Goal: Task Accomplishment & Management: Manage account settings

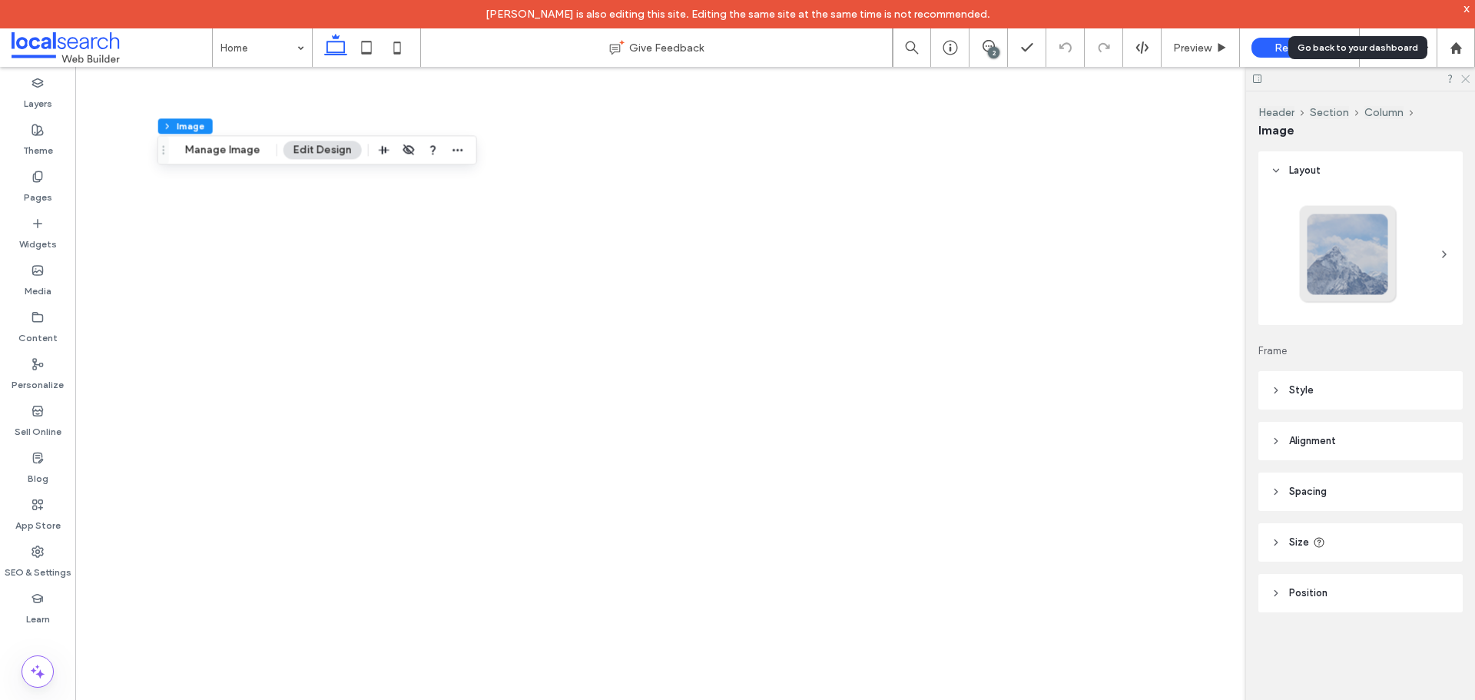
click at [1465, 80] on use at bounding box center [1466, 79] width 8 height 8
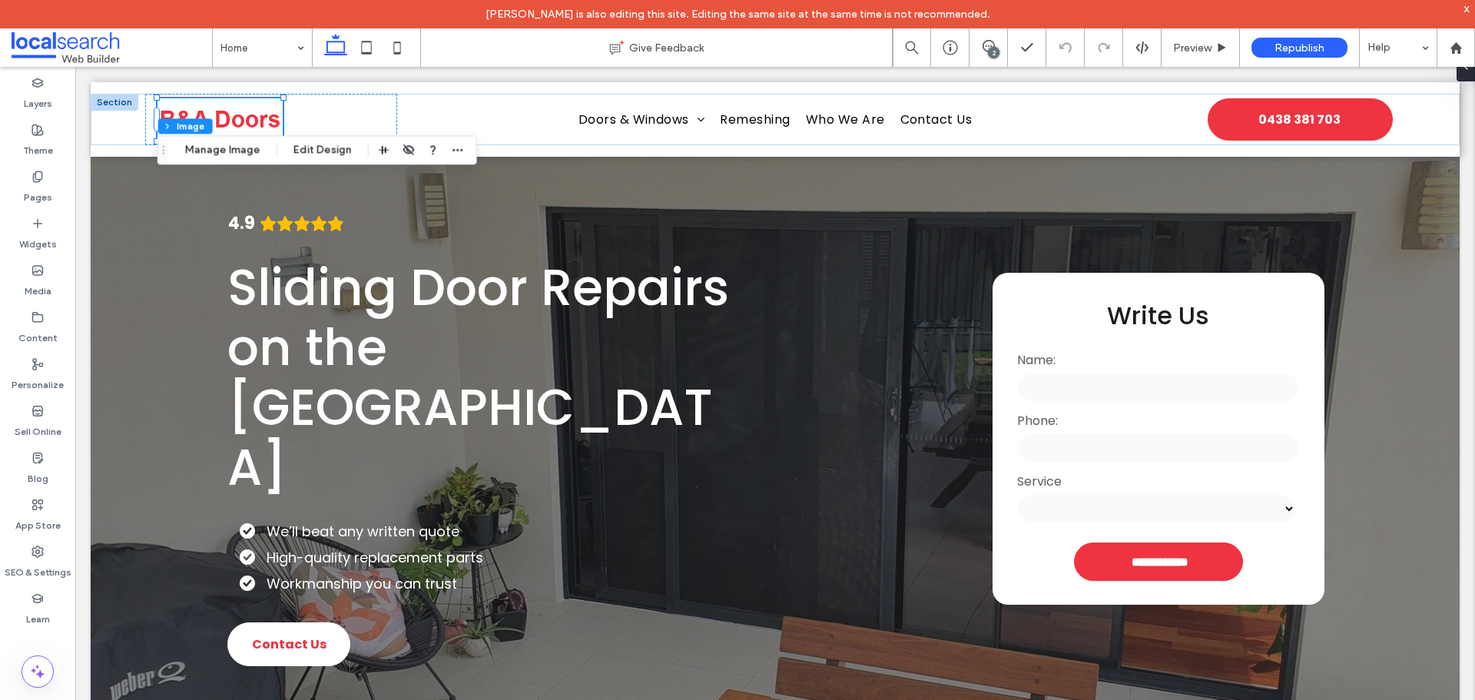
click at [1131, 433] on input "tel" at bounding box center [1158, 448] width 282 height 31
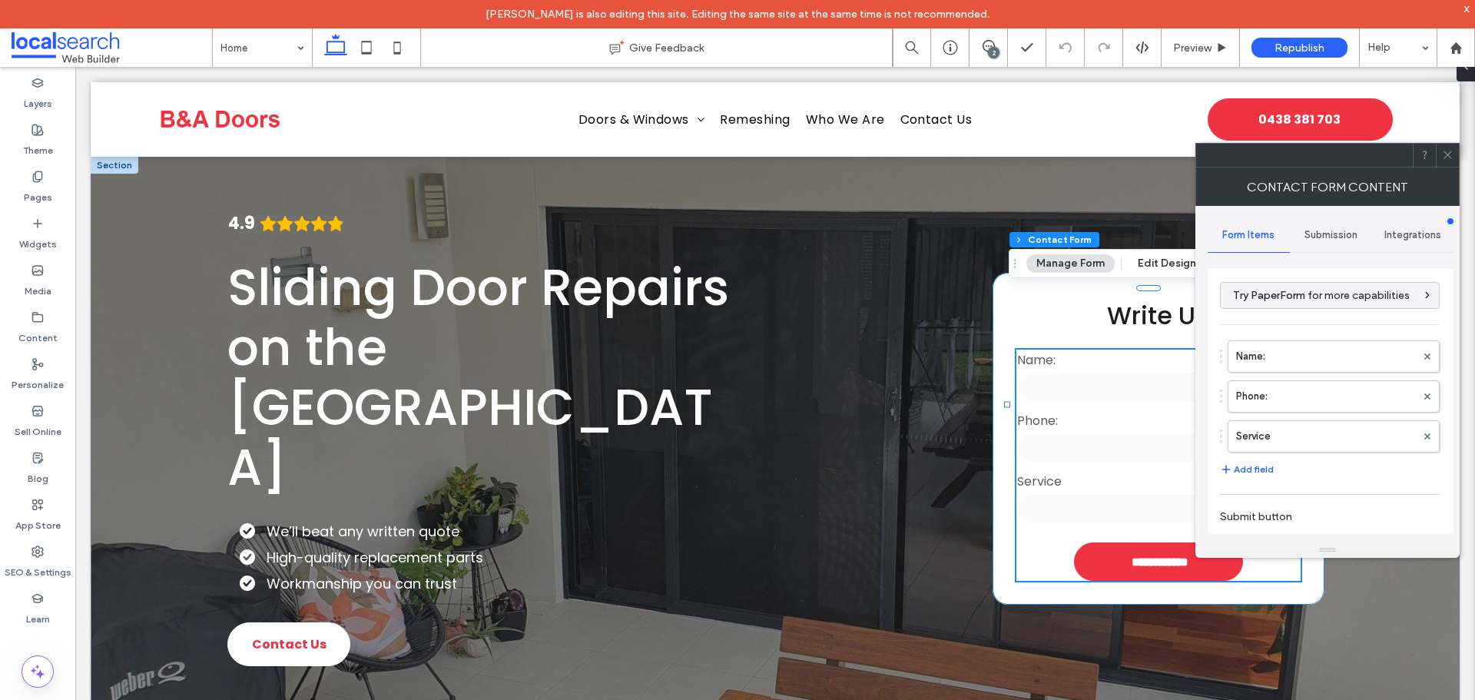
type input "**********"
type input "*"
type input "***"
type input "**"
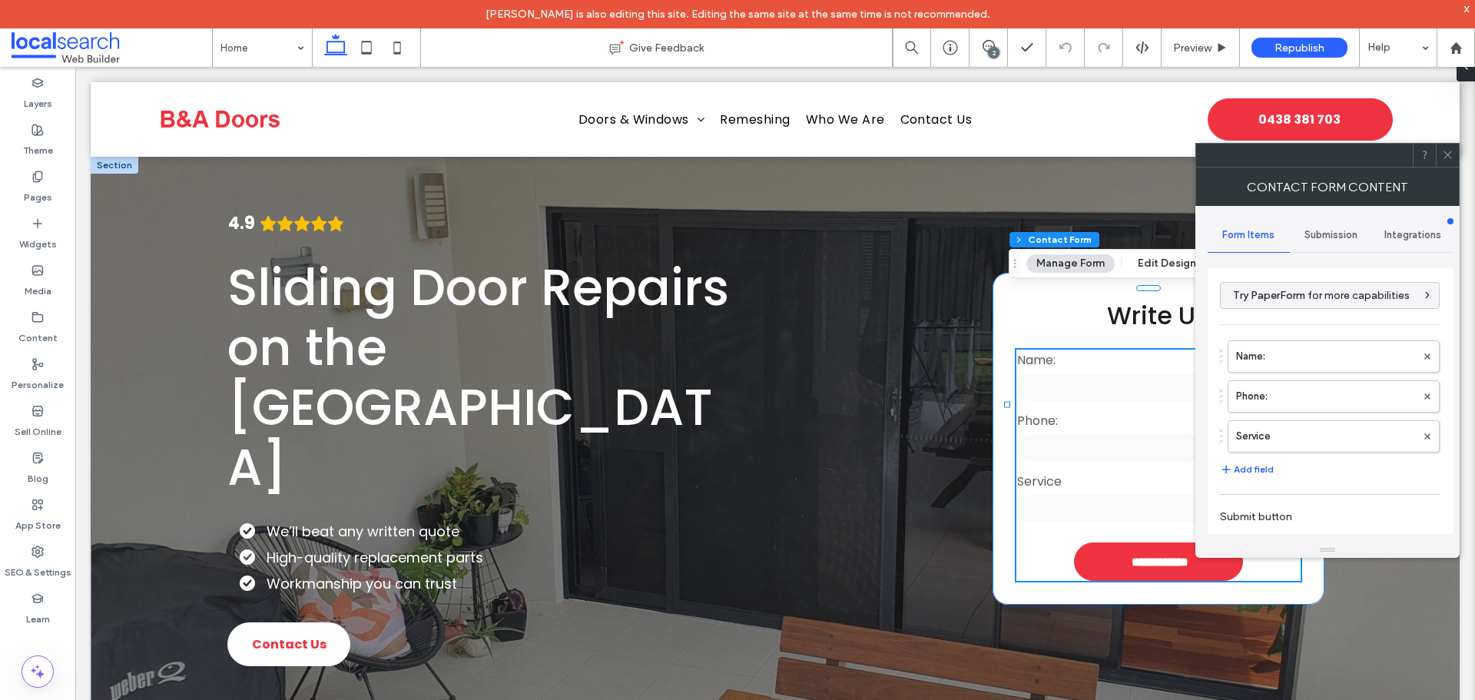
type input "*"
type input "***"
click at [1332, 234] on span "Submission" at bounding box center [1331, 235] width 53 height 12
click at [1280, 305] on label "New submission notification" at bounding box center [1331, 307] width 205 height 31
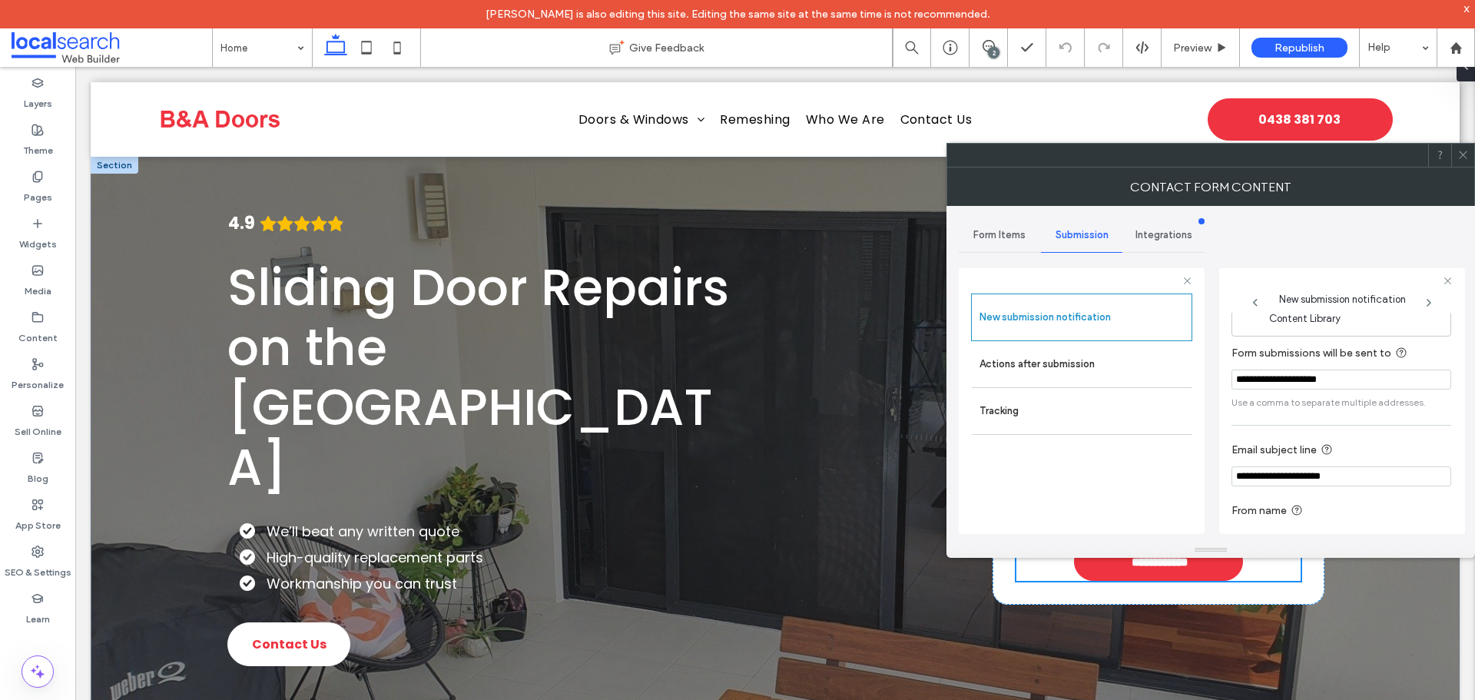
scroll to position [80, 0]
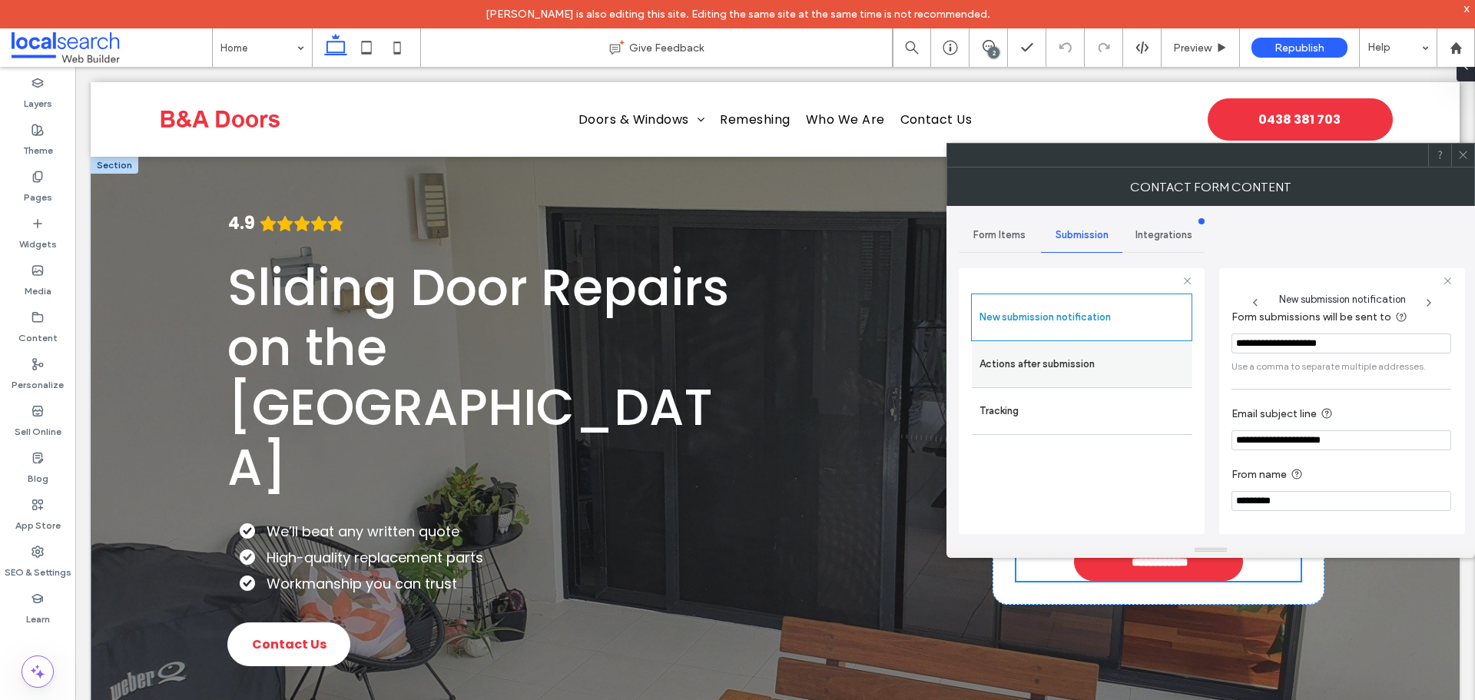
click at [1108, 363] on label "Actions after submission" at bounding box center [1082, 364] width 205 height 31
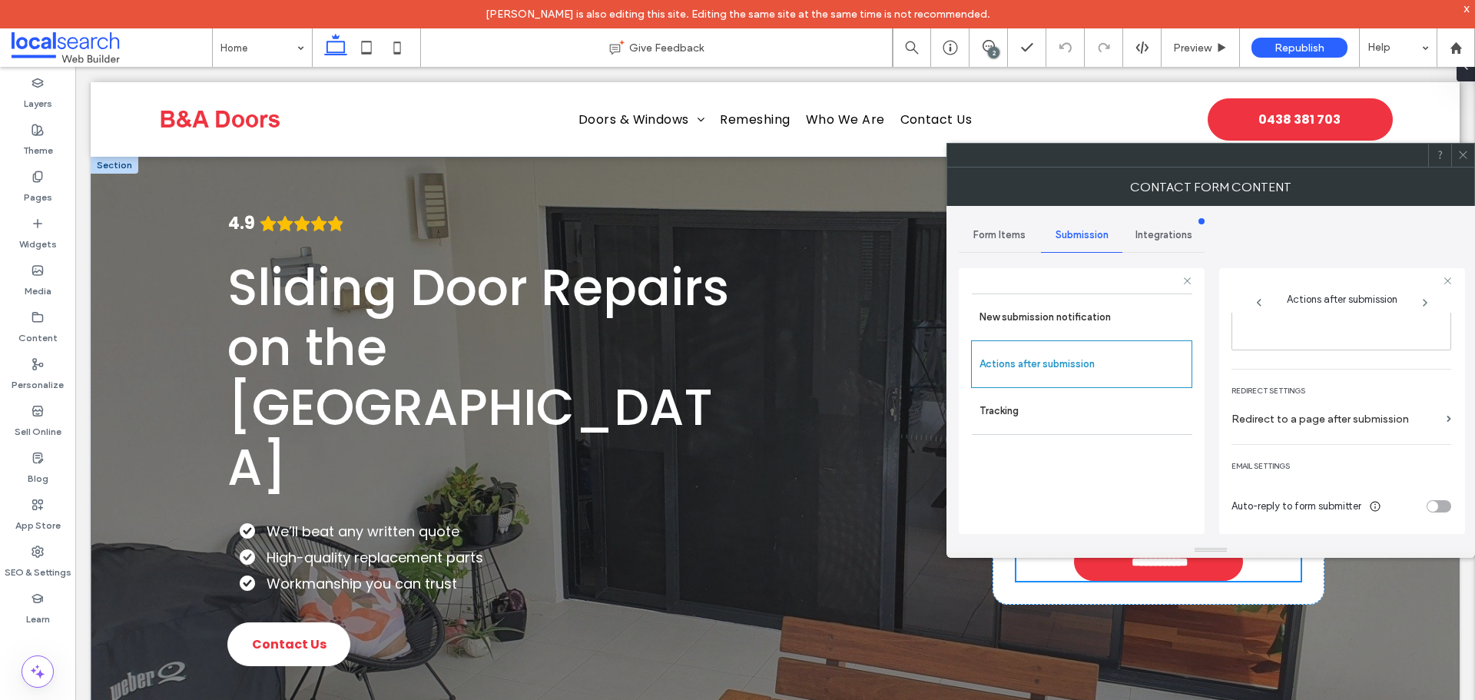
scroll to position [0, 0]
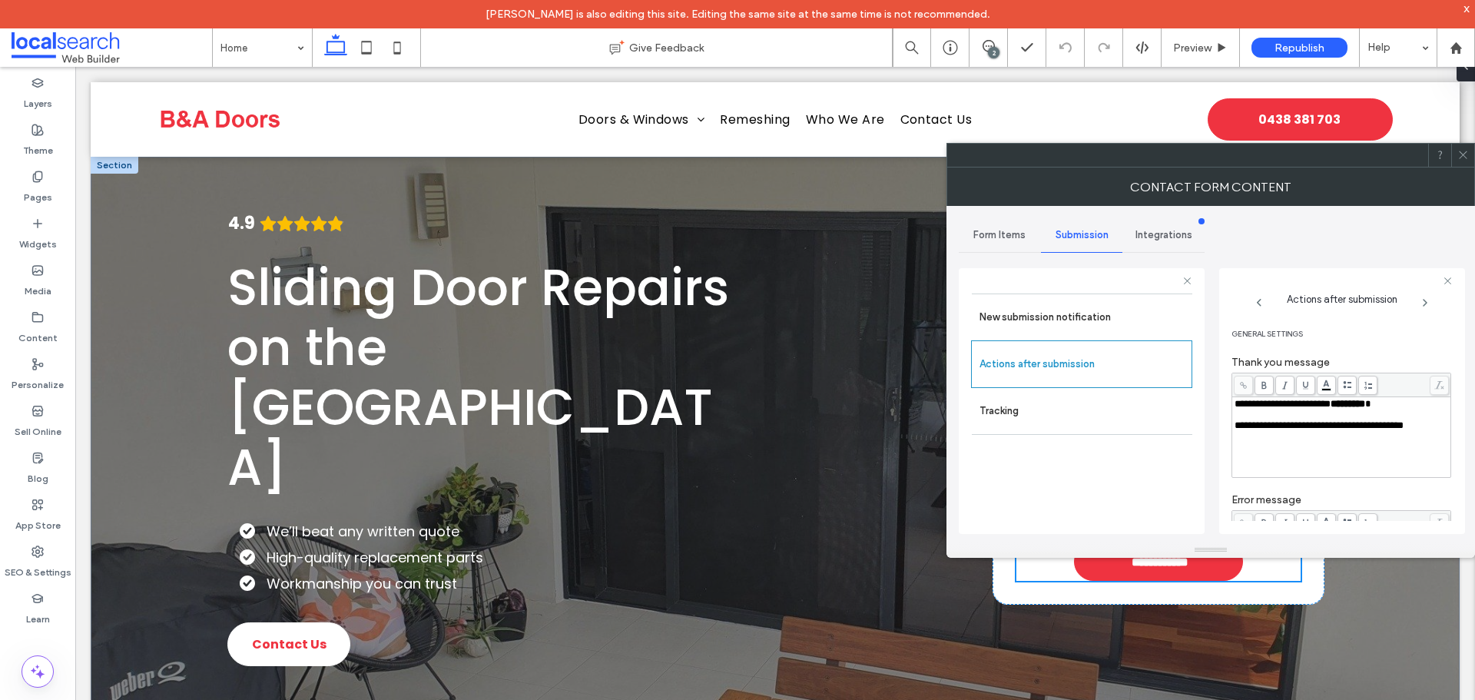
click at [1460, 159] on icon at bounding box center [1464, 155] width 12 height 12
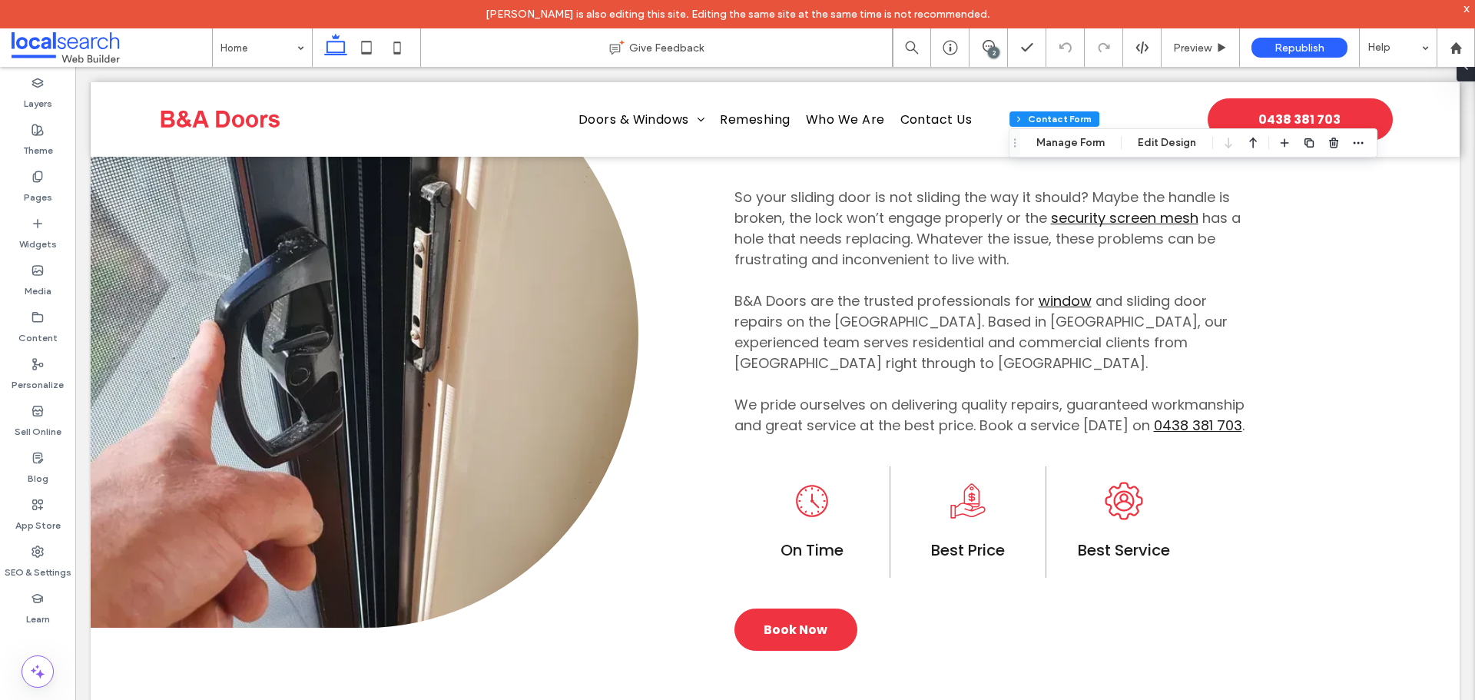
scroll to position [1153, 0]
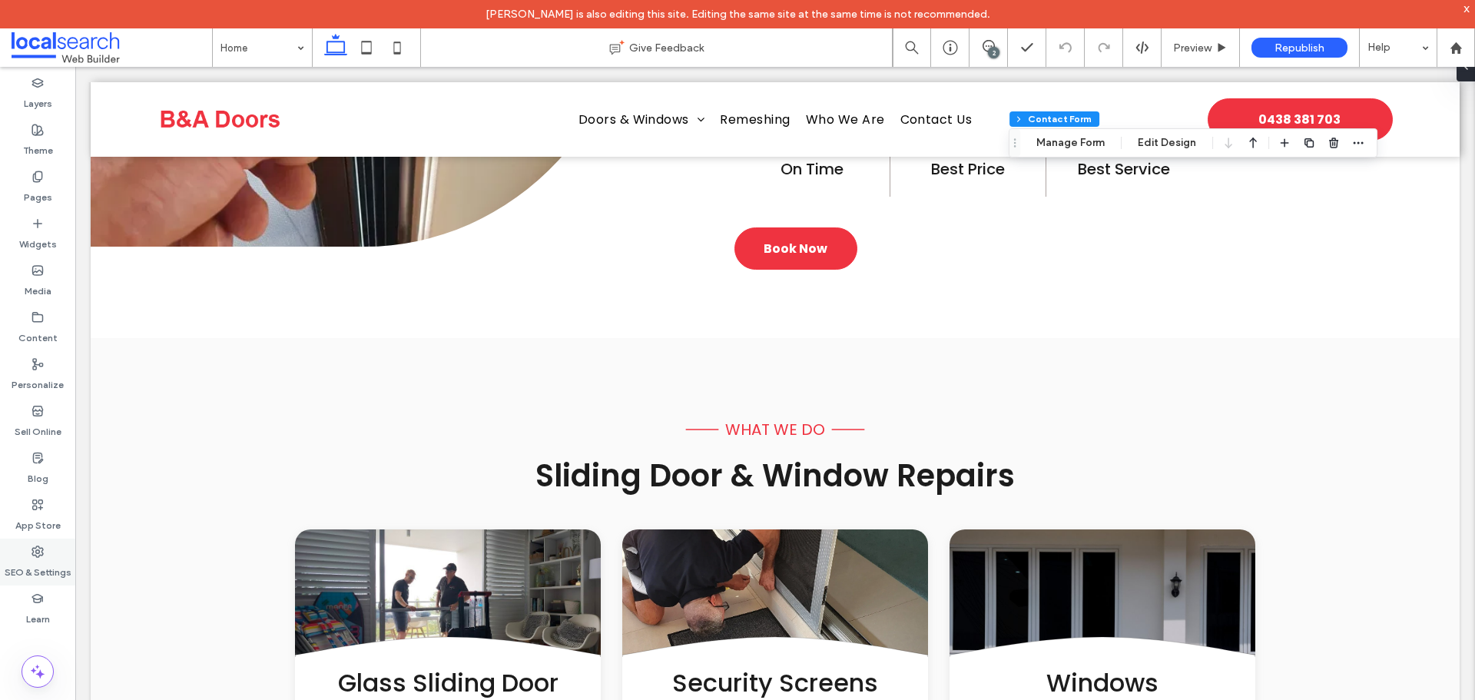
click at [45, 546] on div "SEO & Settings" at bounding box center [37, 562] width 75 height 47
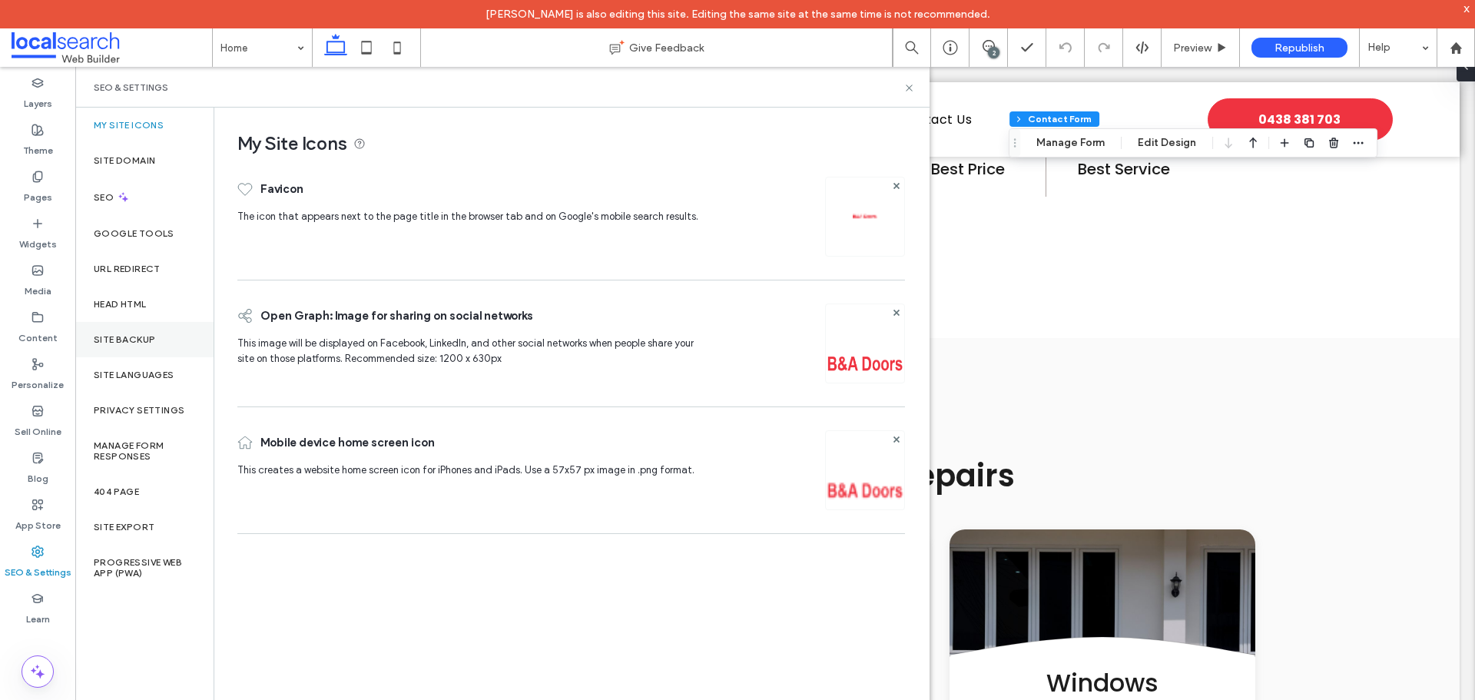
click at [128, 339] on label "Site Backup" at bounding box center [124, 339] width 61 height 11
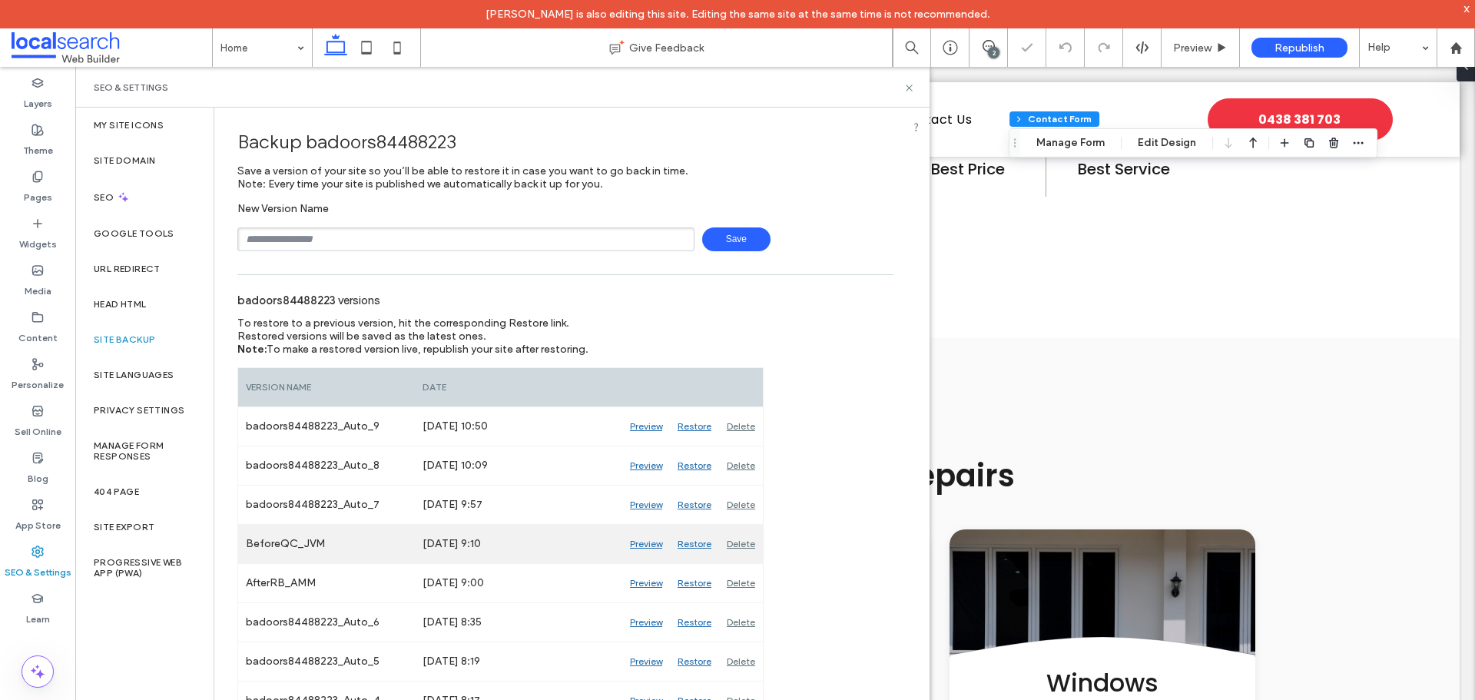
click at [651, 540] on div "Preview" at bounding box center [646, 544] width 48 height 38
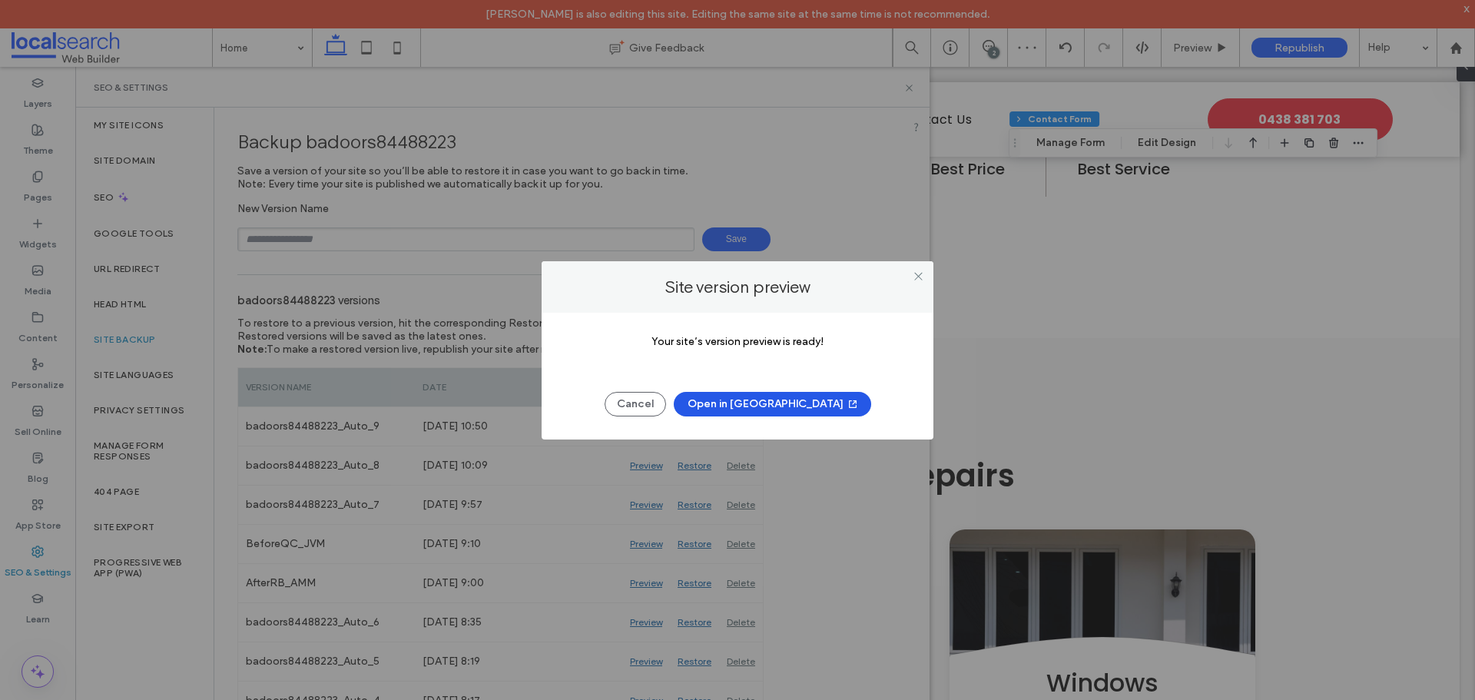
click at [798, 398] on button "Open in New Tab" at bounding box center [772, 404] width 197 height 25
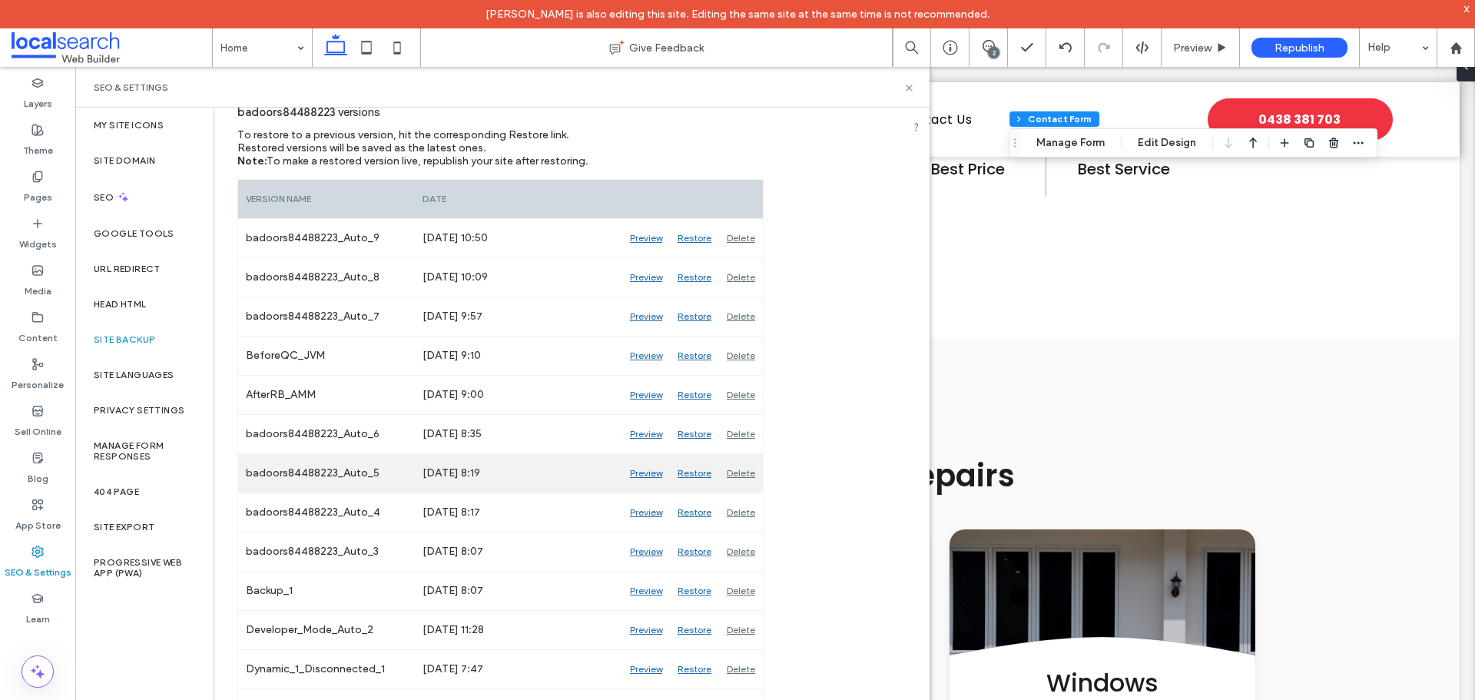
scroll to position [0, 0]
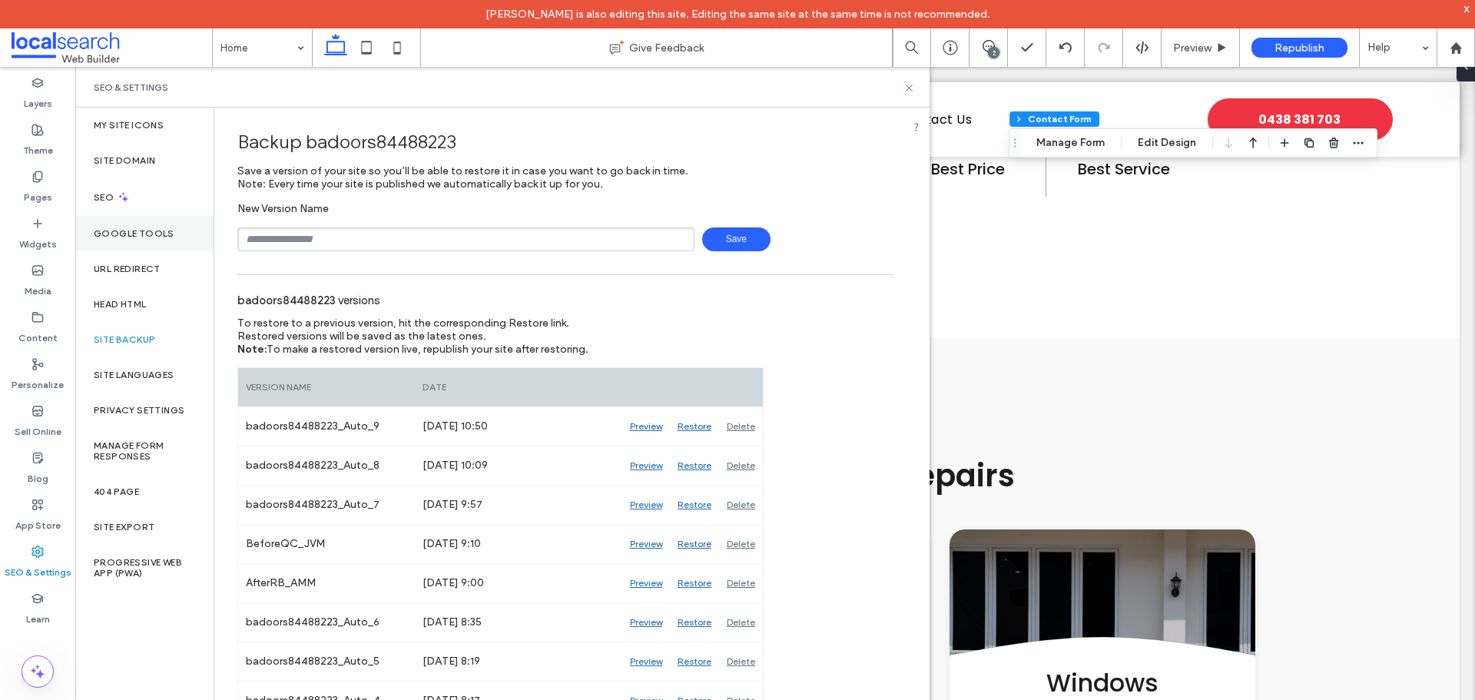
click at [138, 216] on div "Google Tools" at bounding box center [144, 233] width 138 height 35
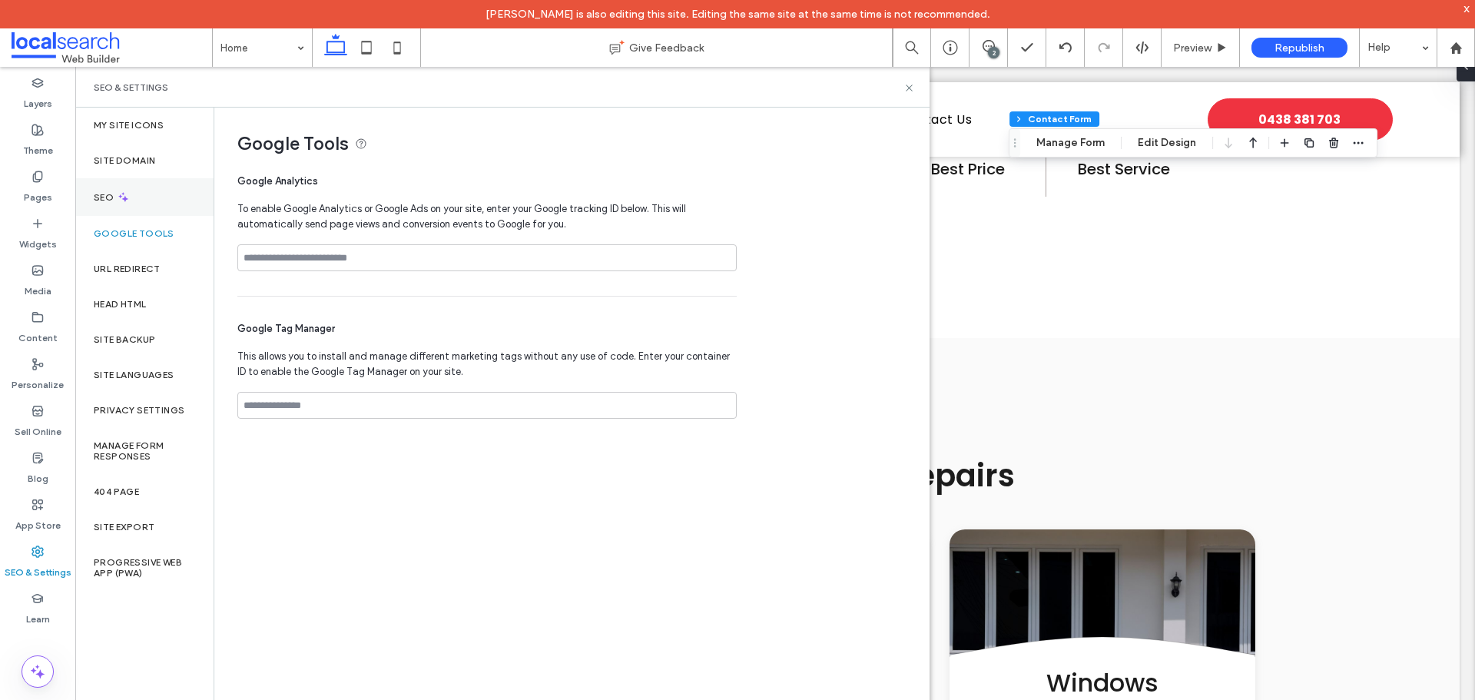
click at [140, 195] on div "SEO" at bounding box center [144, 197] width 138 height 38
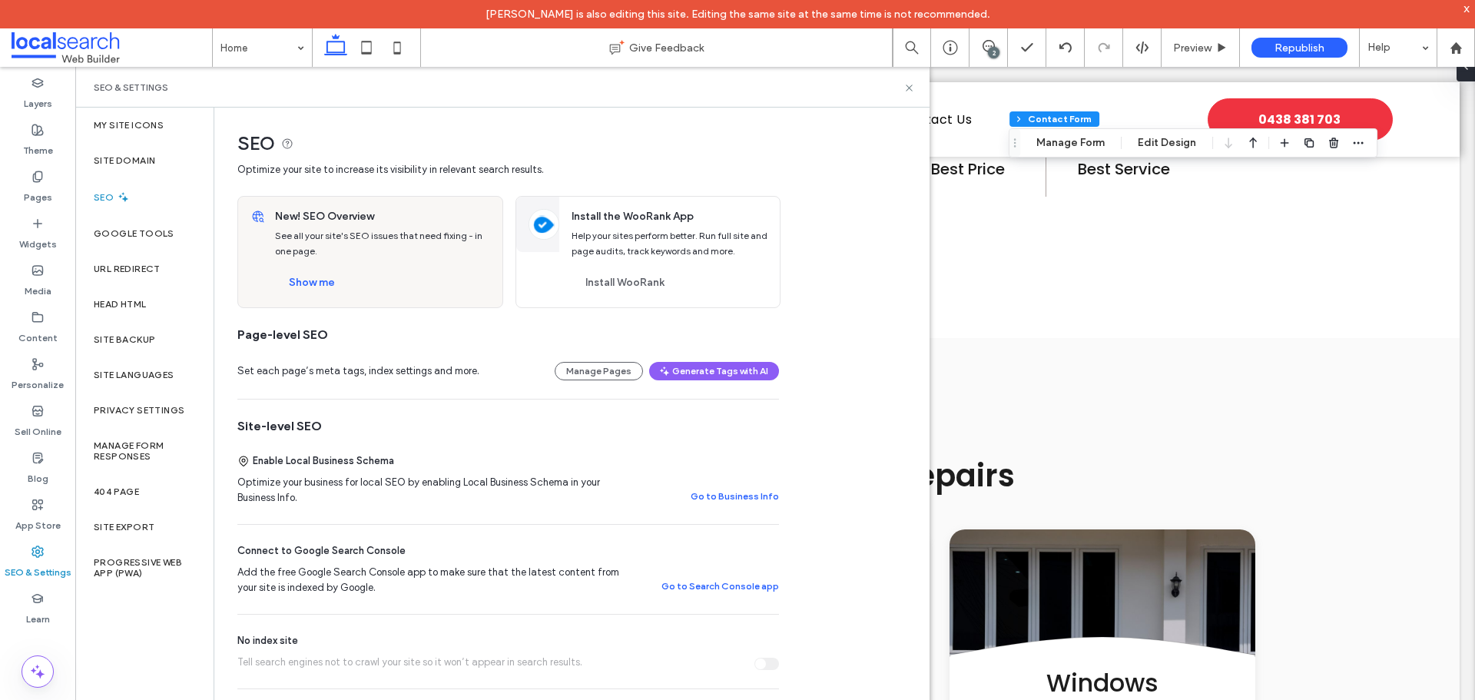
scroll to position [231, 0]
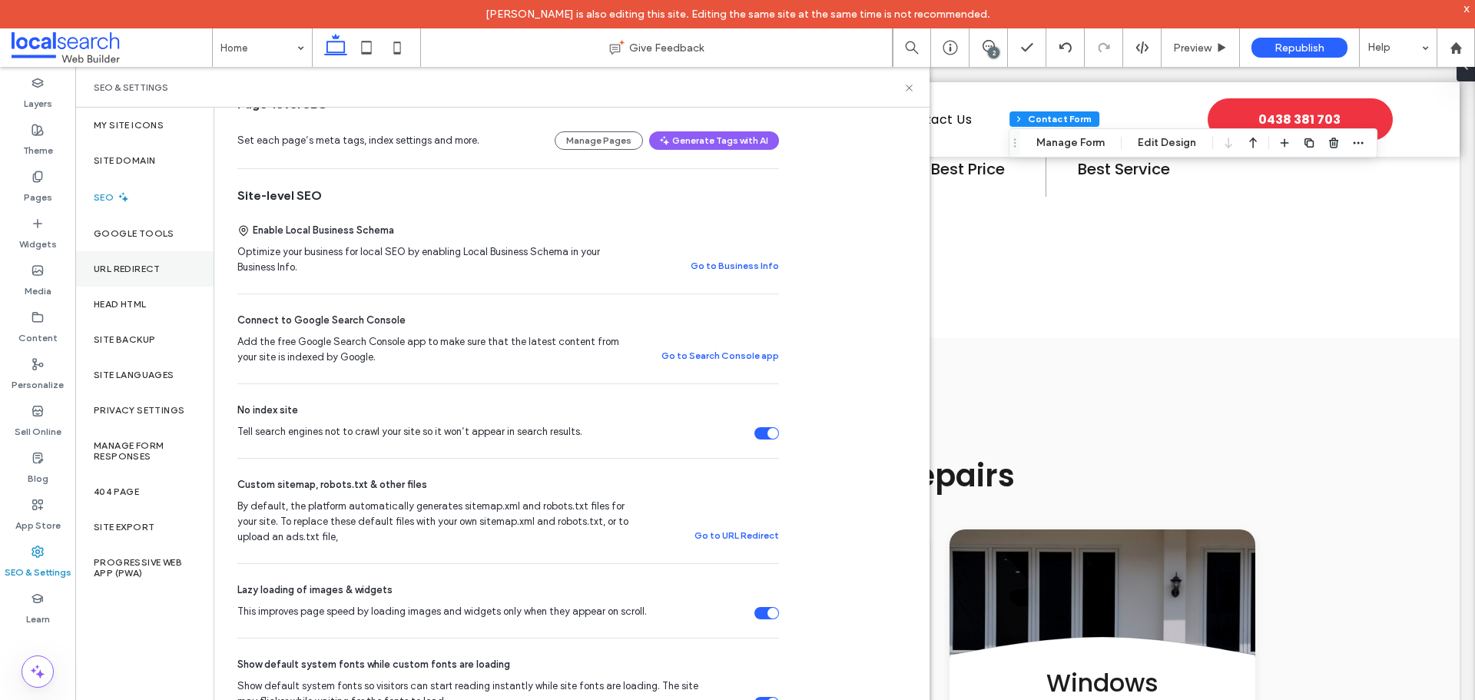
click at [154, 284] on div "URL Redirect" at bounding box center [144, 268] width 138 height 35
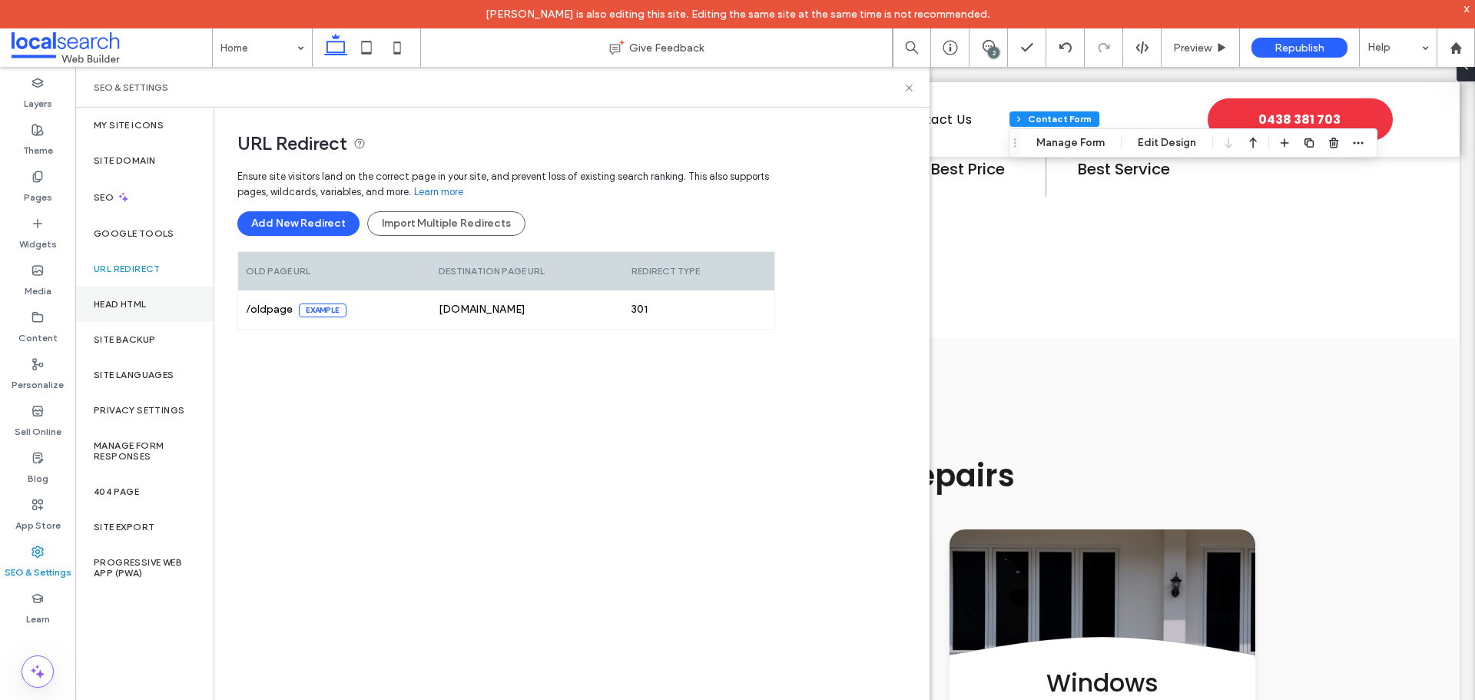
click at [147, 306] on label "Head HTML" at bounding box center [120, 304] width 53 height 11
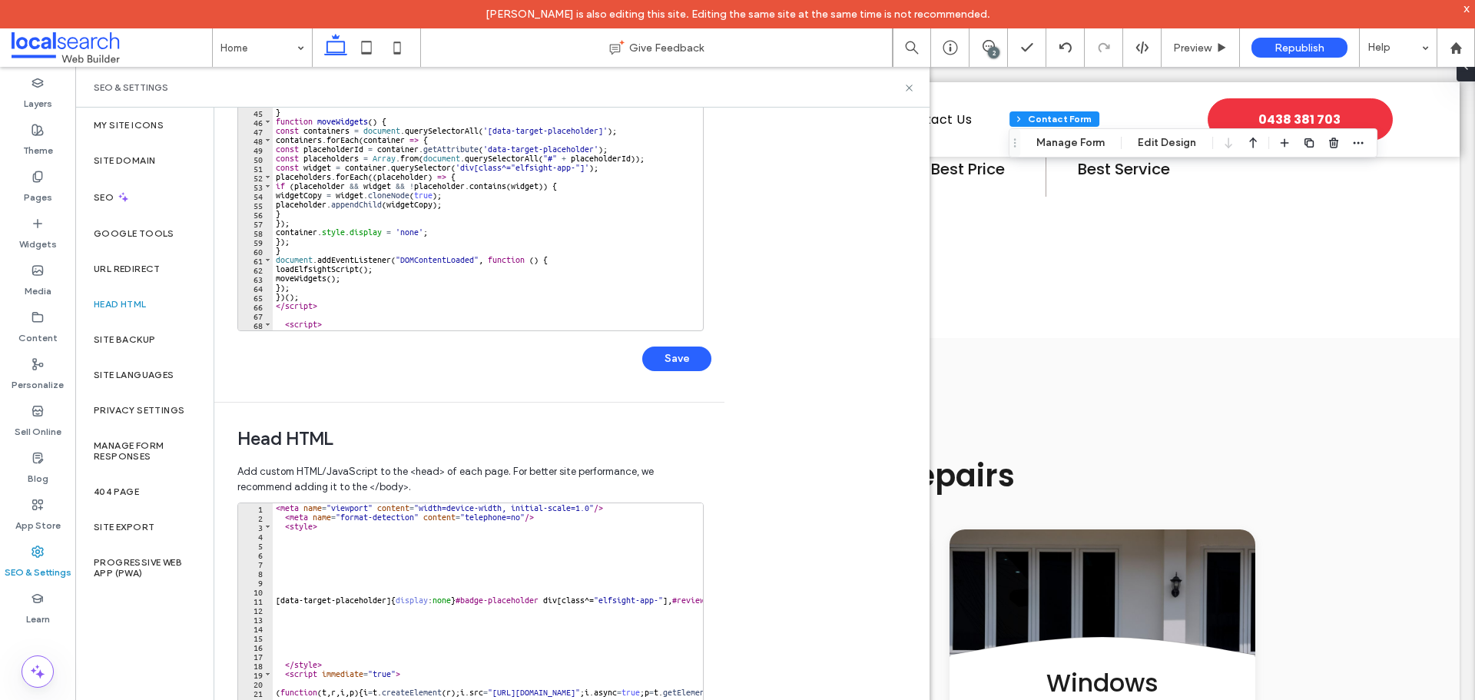
scroll to position [353, 0]
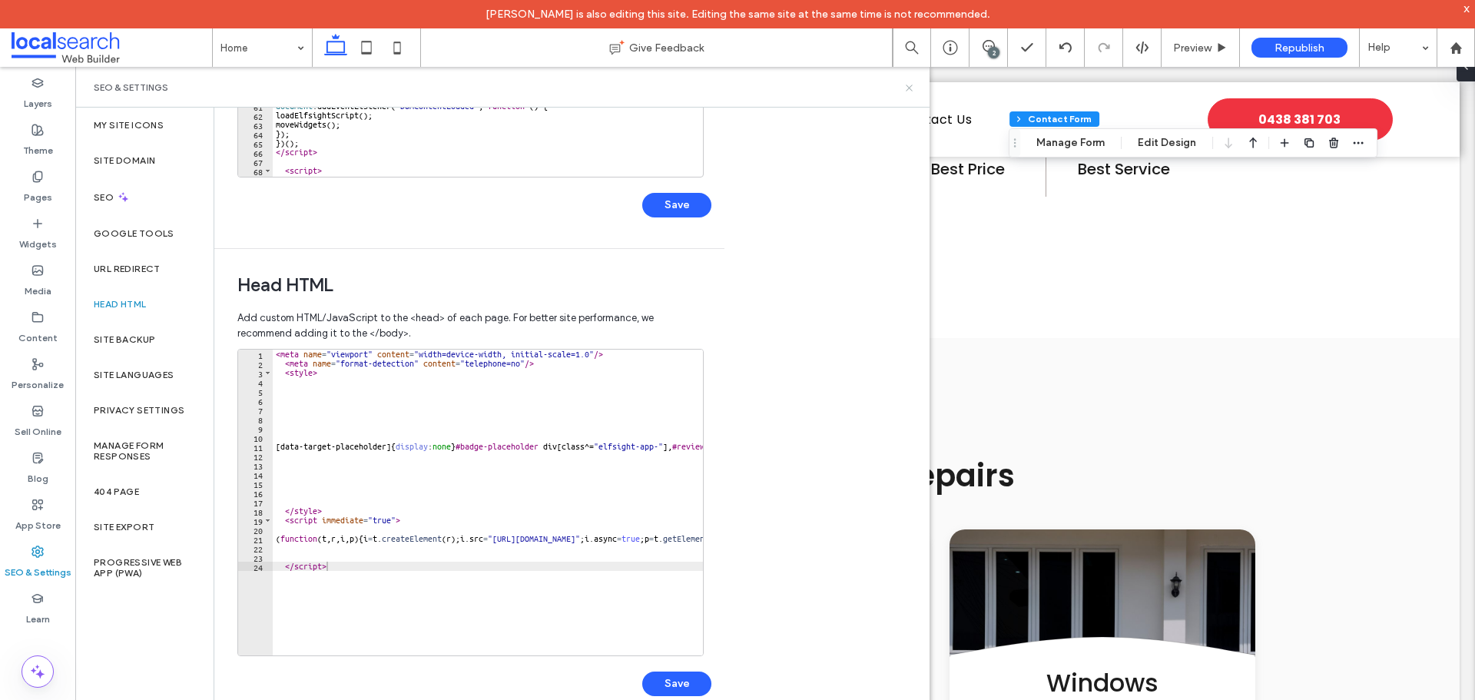
click at [908, 89] on use at bounding box center [909, 88] width 6 height 6
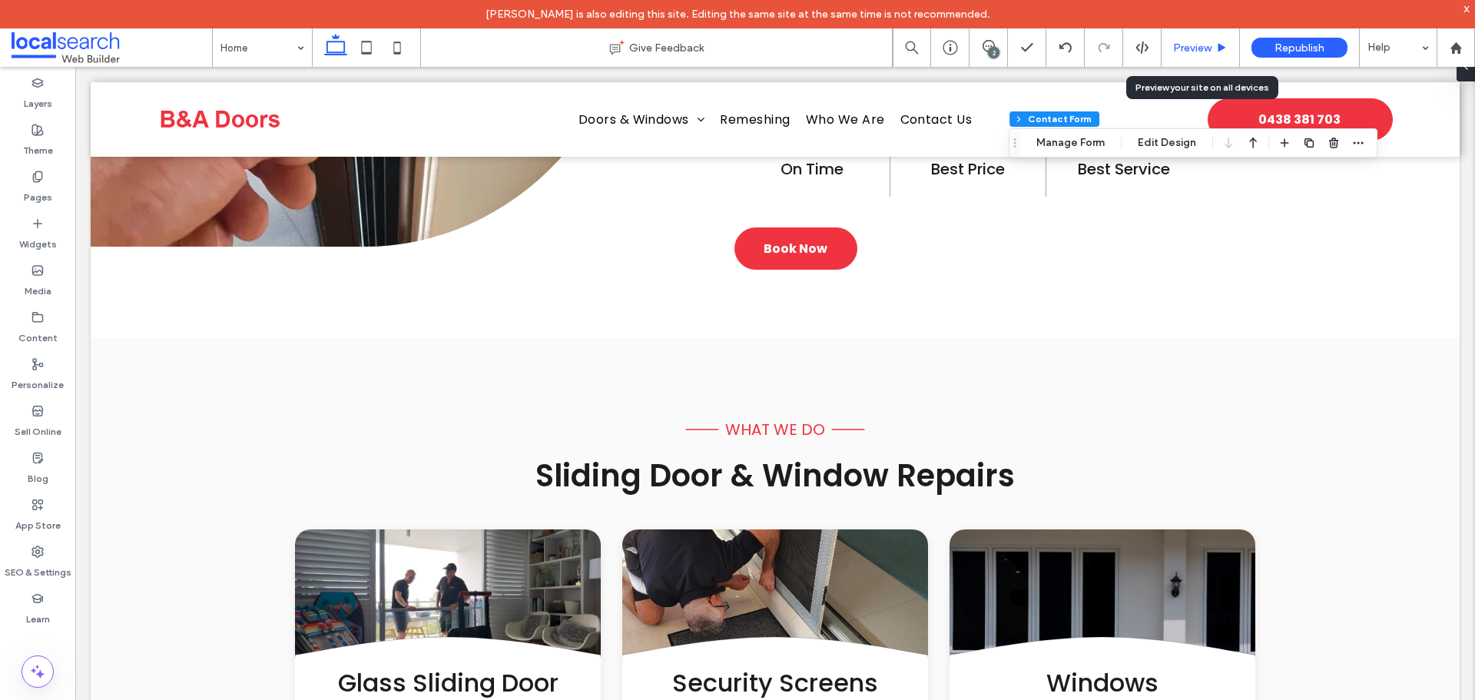
click at [1185, 46] on span "Preview" at bounding box center [1192, 47] width 38 height 13
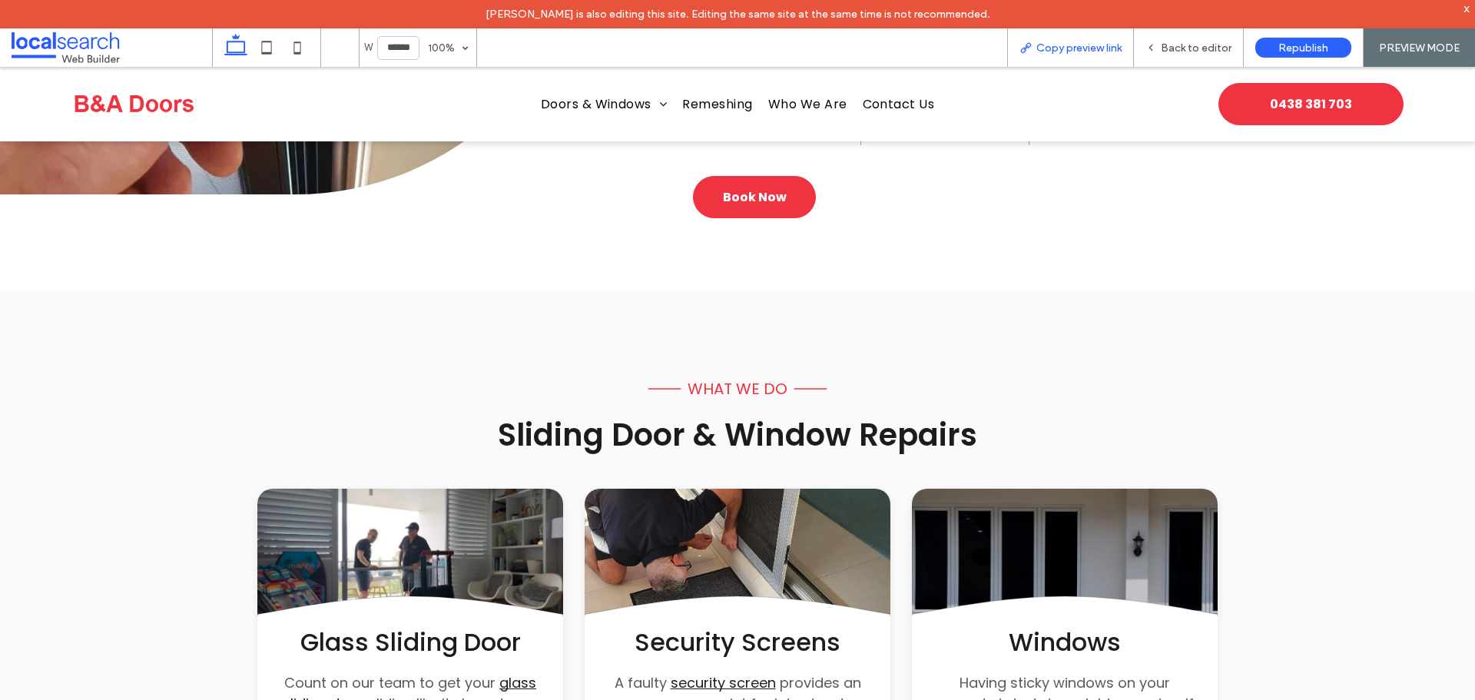
scroll to position [1142, 0]
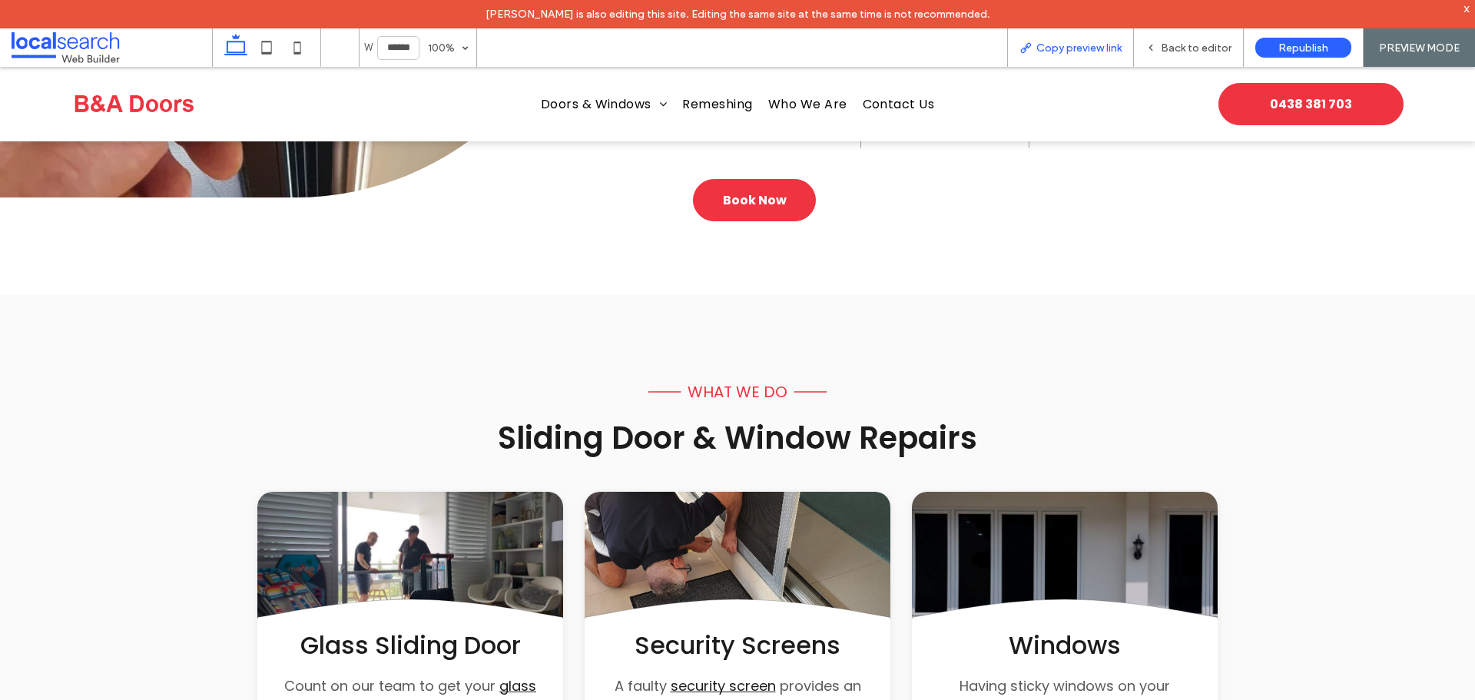
click at [1030, 52] on icon at bounding box center [1026, 47] width 12 height 12
click at [1160, 48] on div "Back to editor" at bounding box center [1188, 47] width 109 height 13
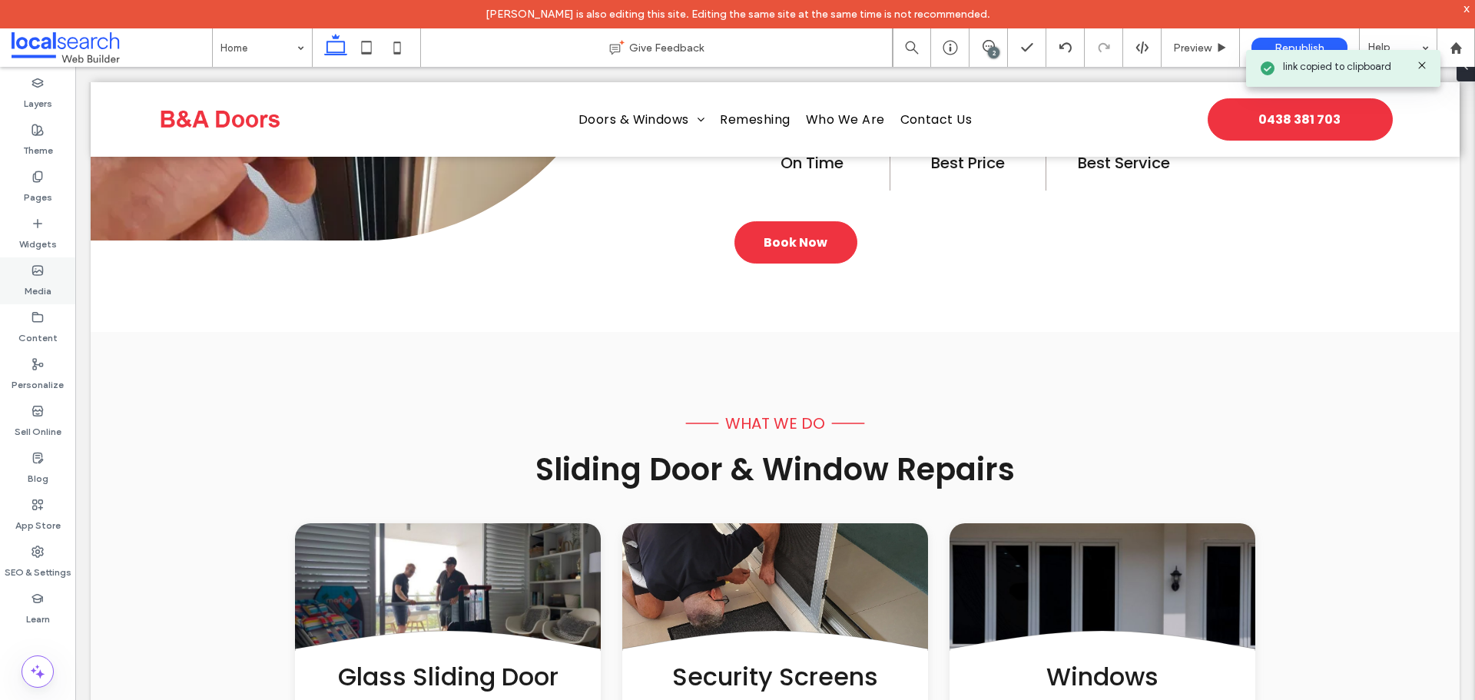
scroll to position [1153, 0]
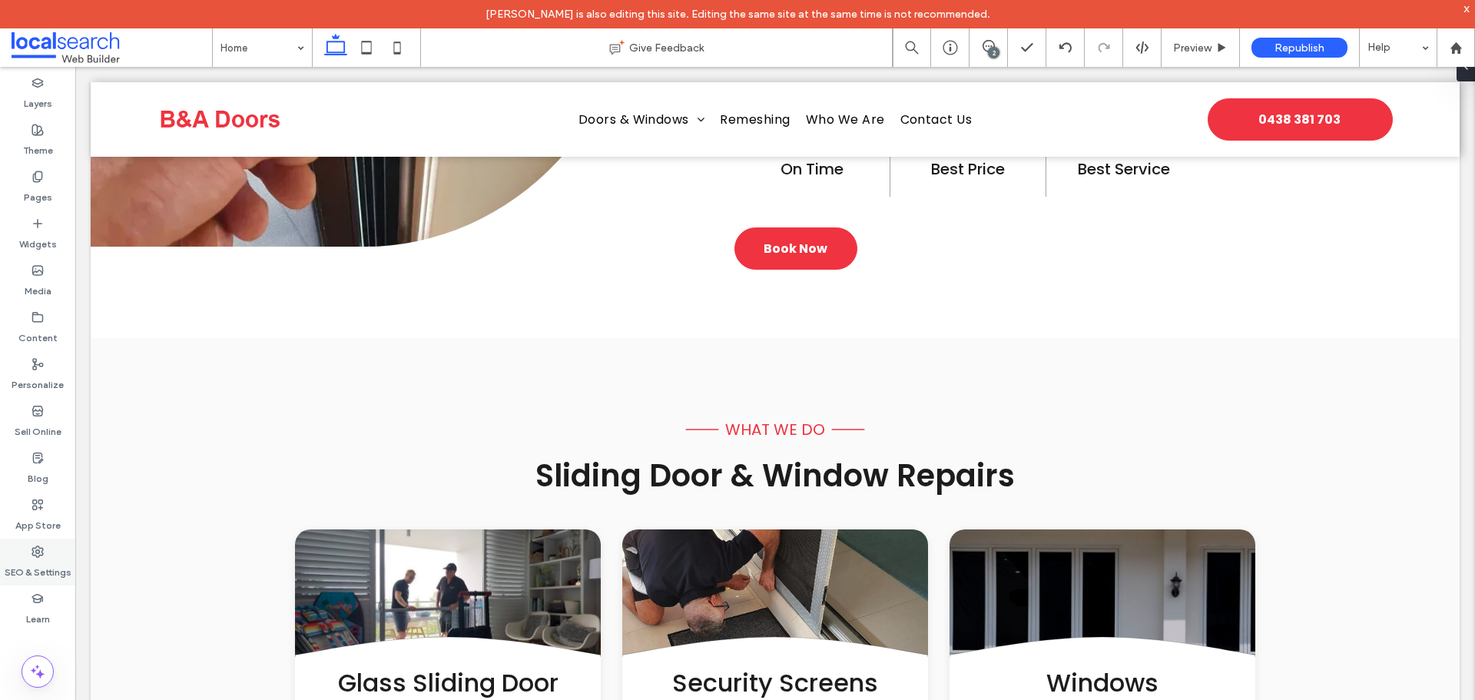
click at [37, 553] on icon at bounding box center [38, 552] width 12 height 12
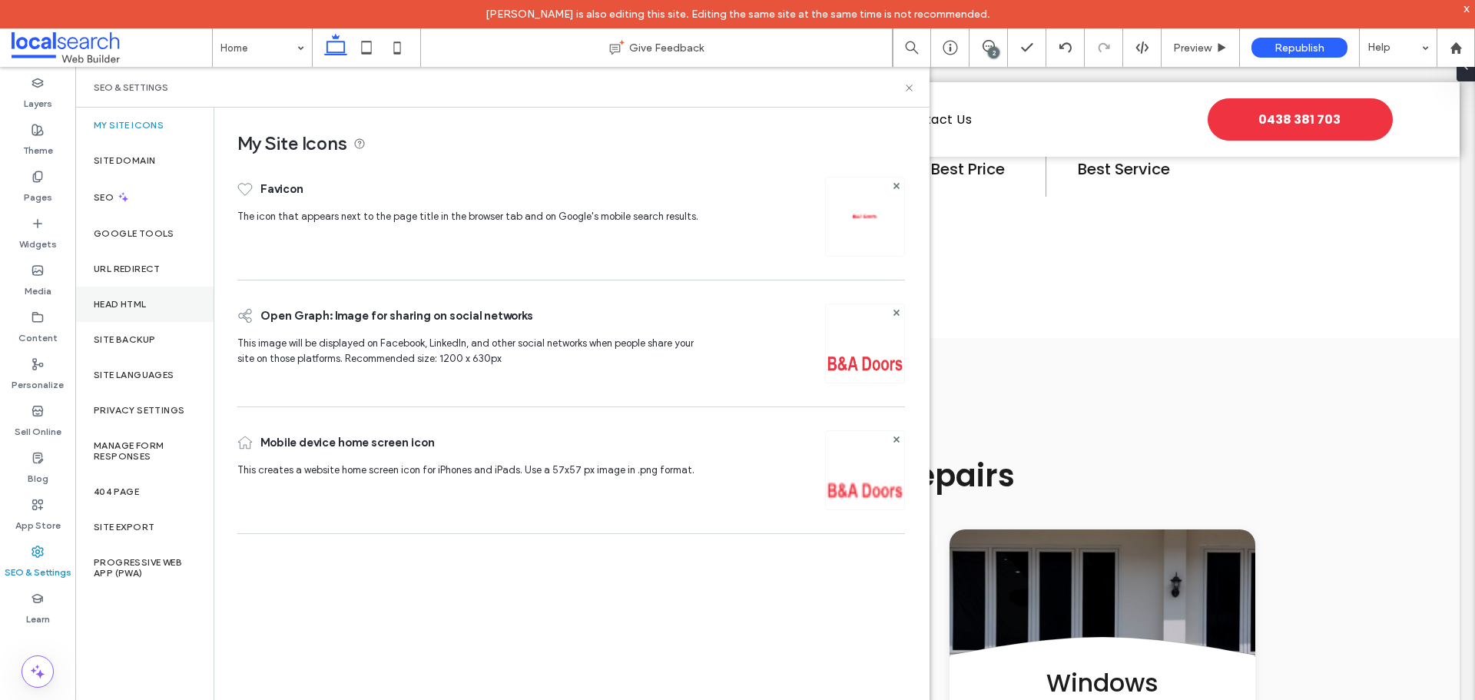
click at [141, 292] on div "Head HTML" at bounding box center [144, 304] width 138 height 35
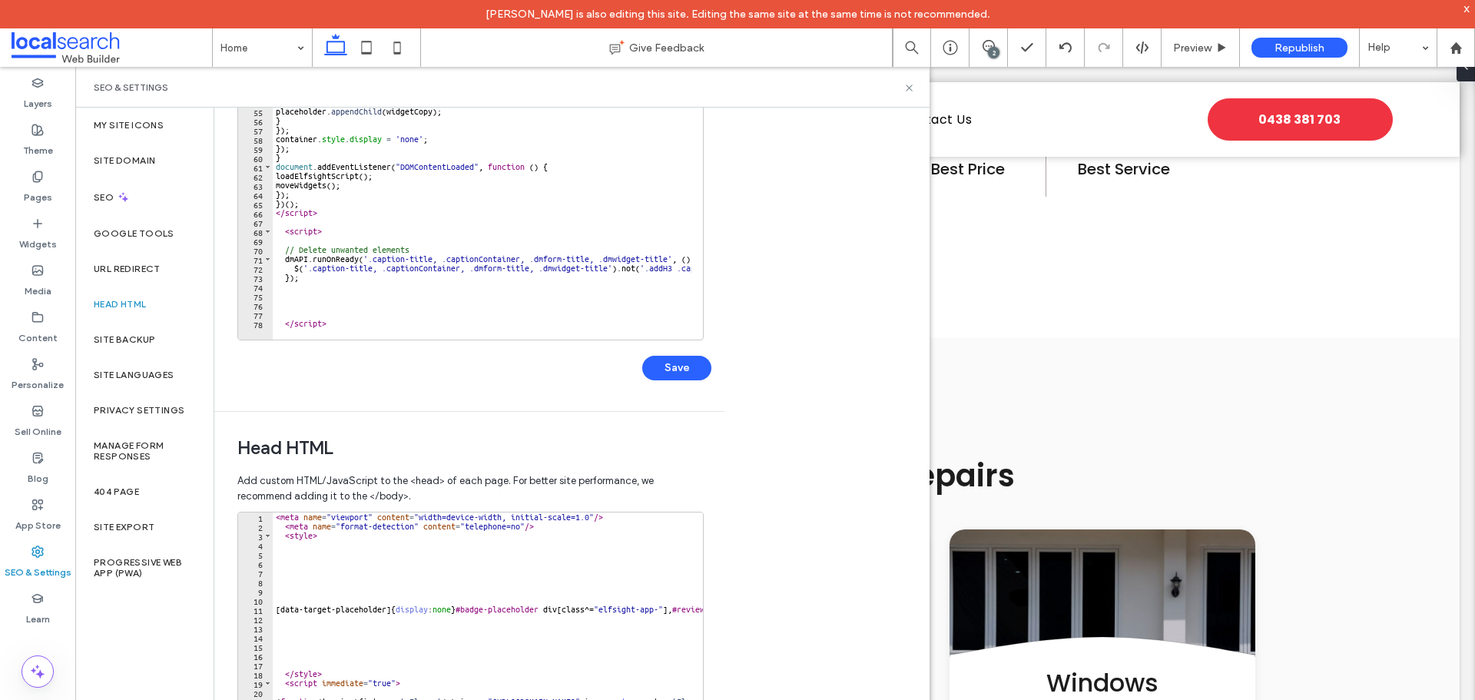
scroll to position [353, 0]
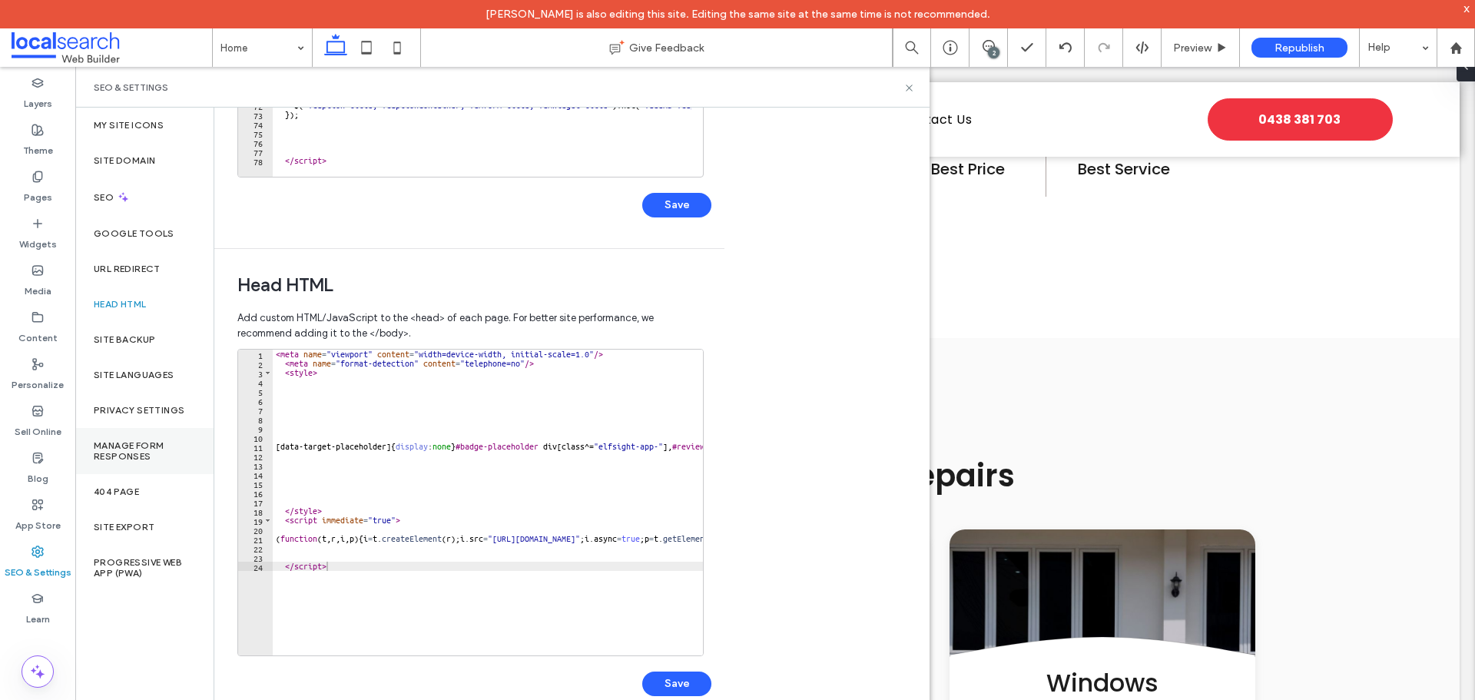
drag, startPoint x: 121, startPoint y: 443, endPoint x: 132, endPoint y: 443, distance: 10.8
click at [122, 443] on label "Manage Form Responses" at bounding box center [144, 451] width 101 height 22
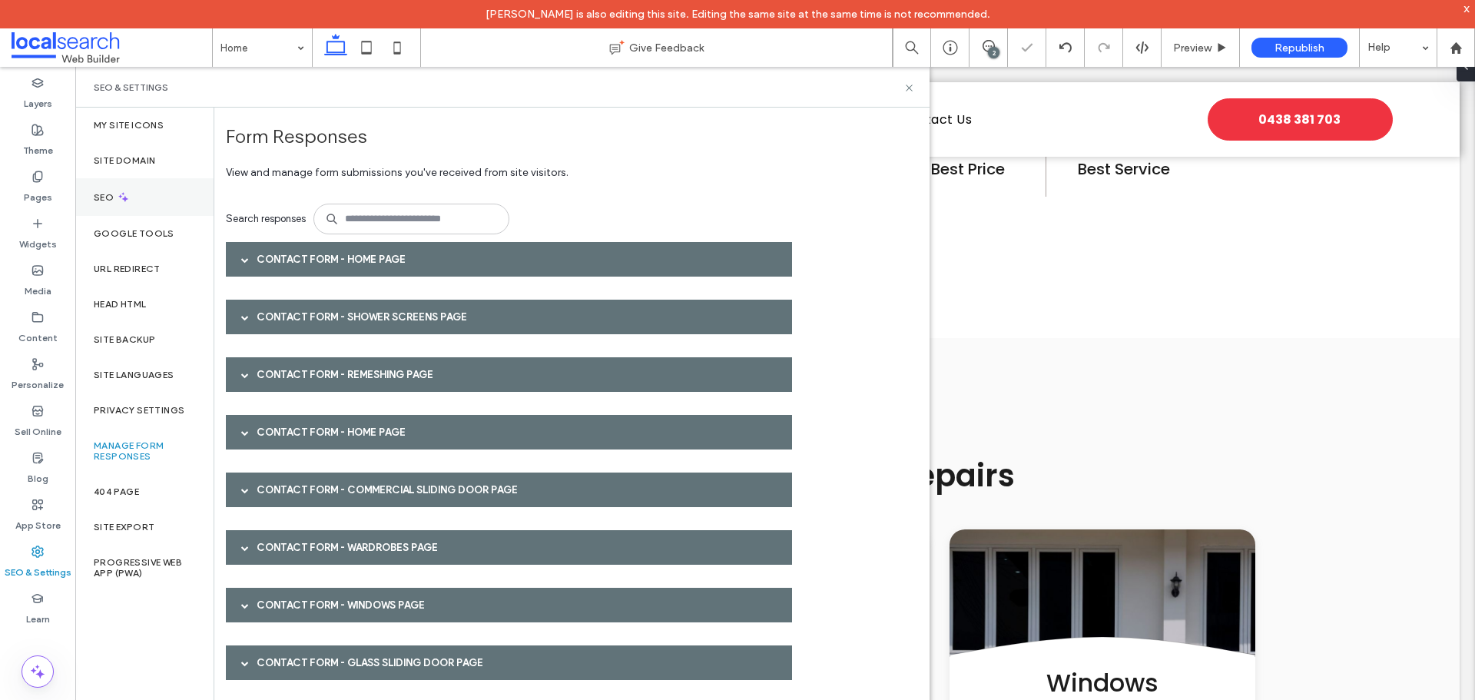
click at [130, 185] on div "SEO" at bounding box center [144, 197] width 138 height 38
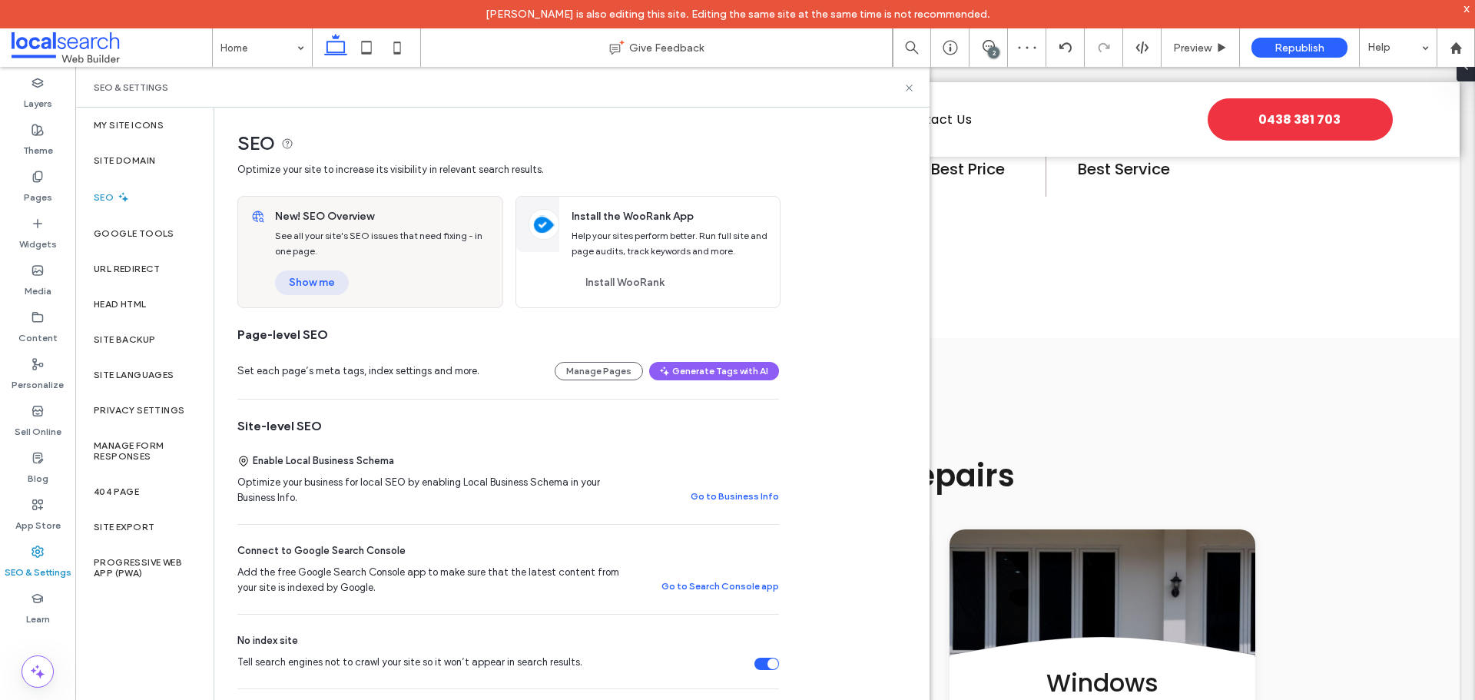
click at [324, 283] on button "Show me" at bounding box center [312, 282] width 74 height 25
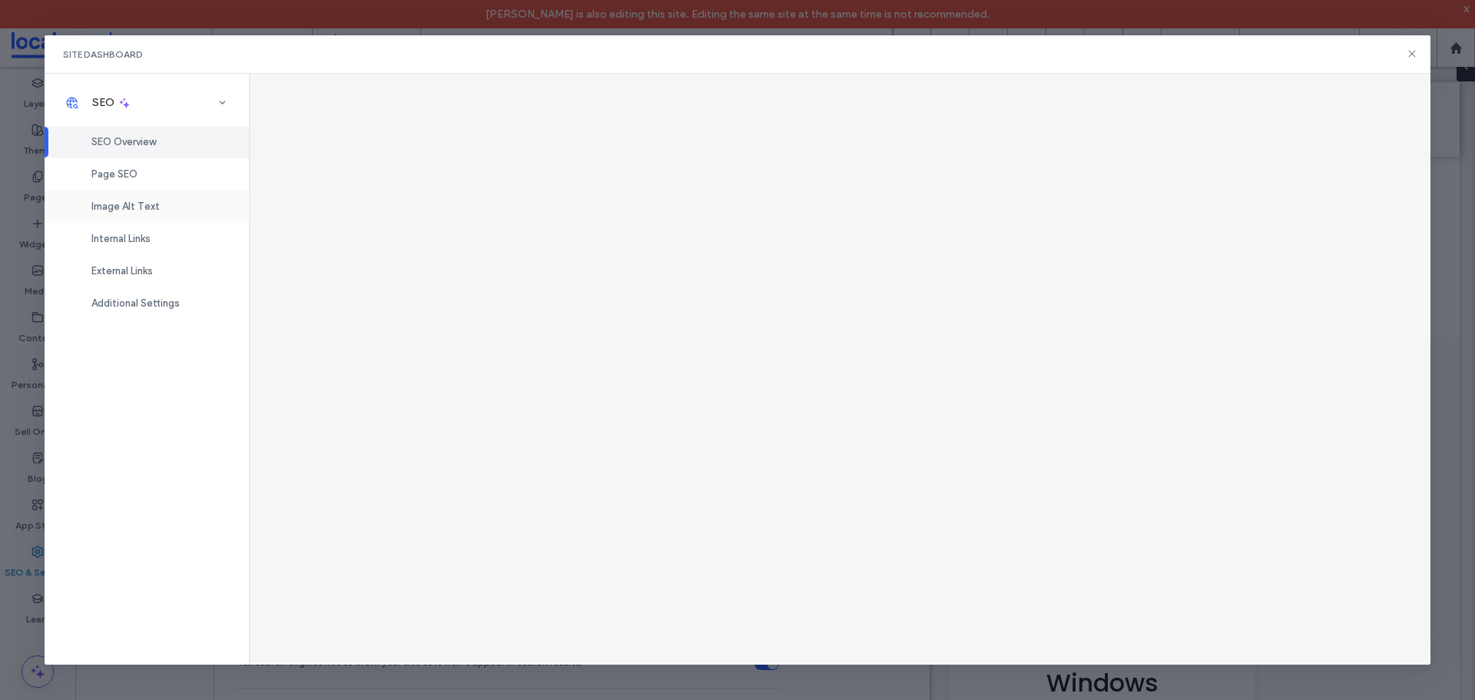
click at [132, 210] on span "Image Alt Text" at bounding box center [125, 207] width 68 height 12
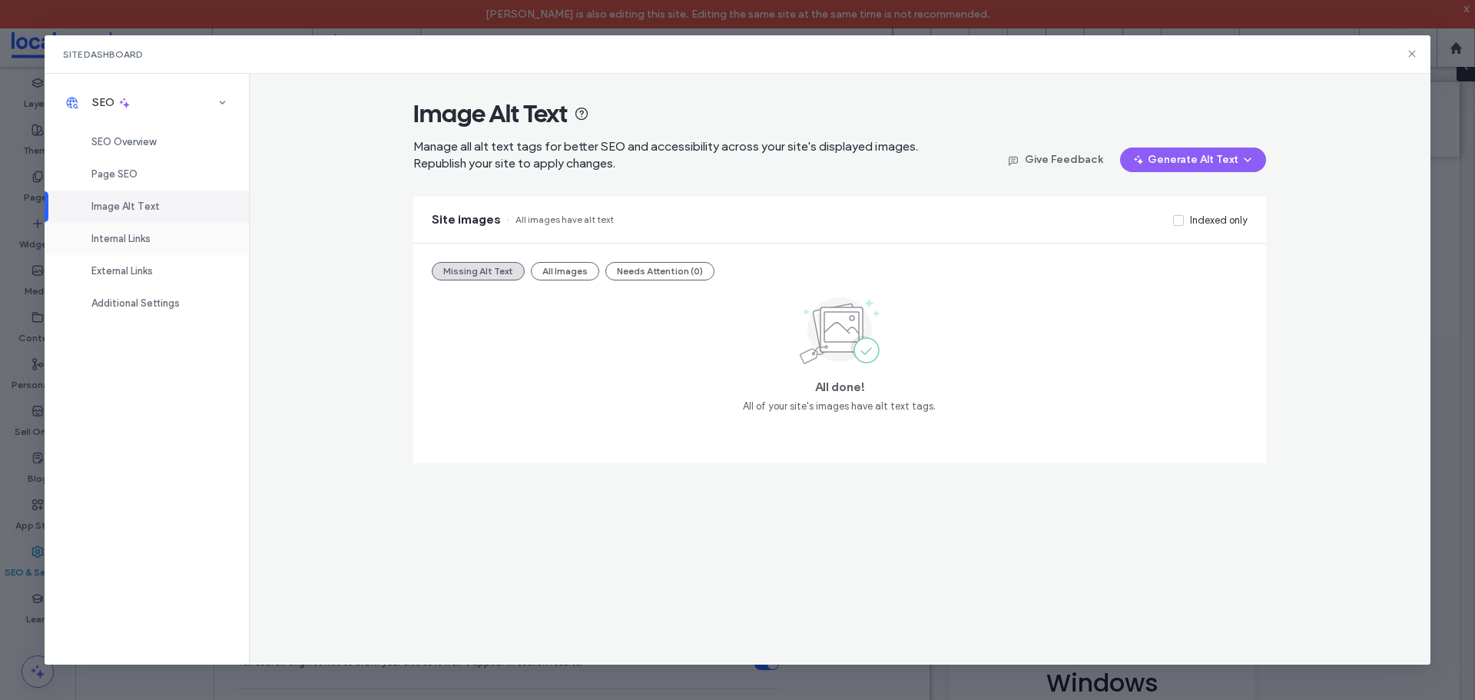
click at [131, 252] on div "Internal Links" at bounding box center [147, 239] width 204 height 32
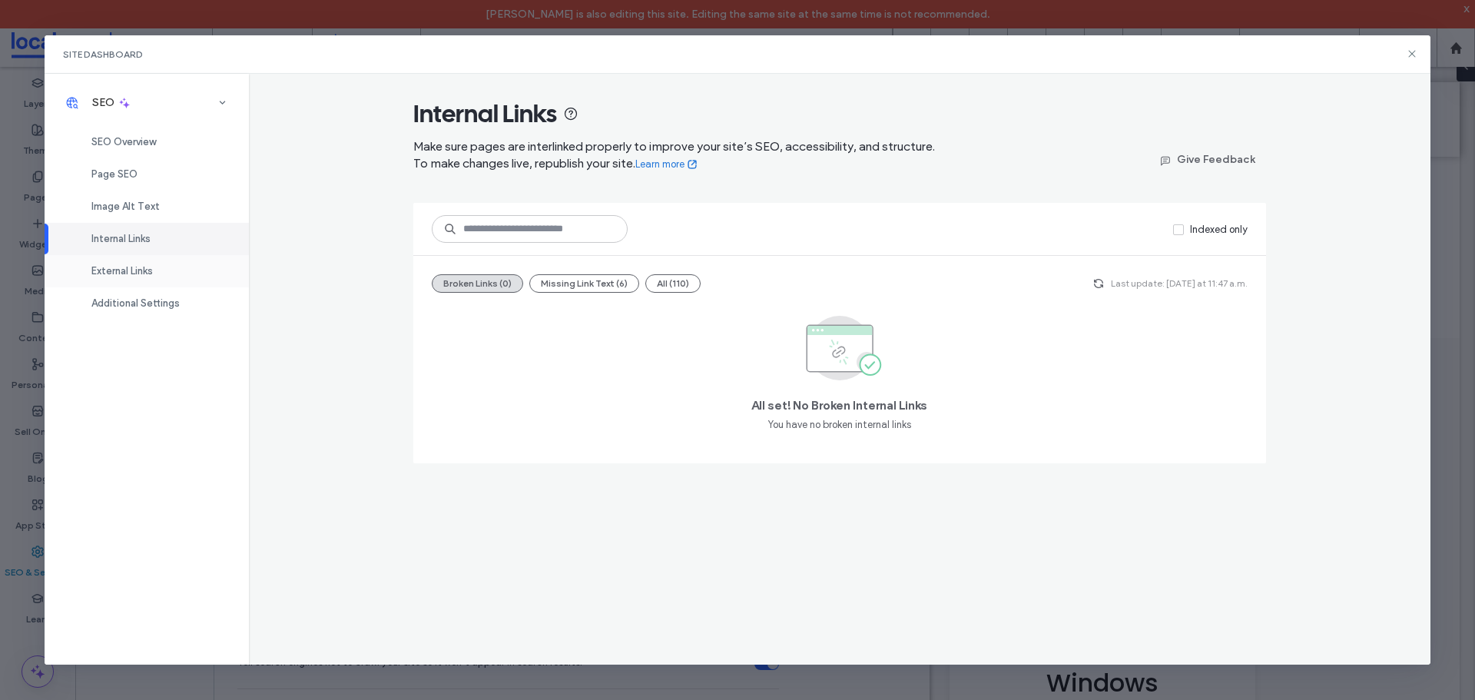
click at [126, 265] on span "External Links" at bounding box center [121, 271] width 61 height 12
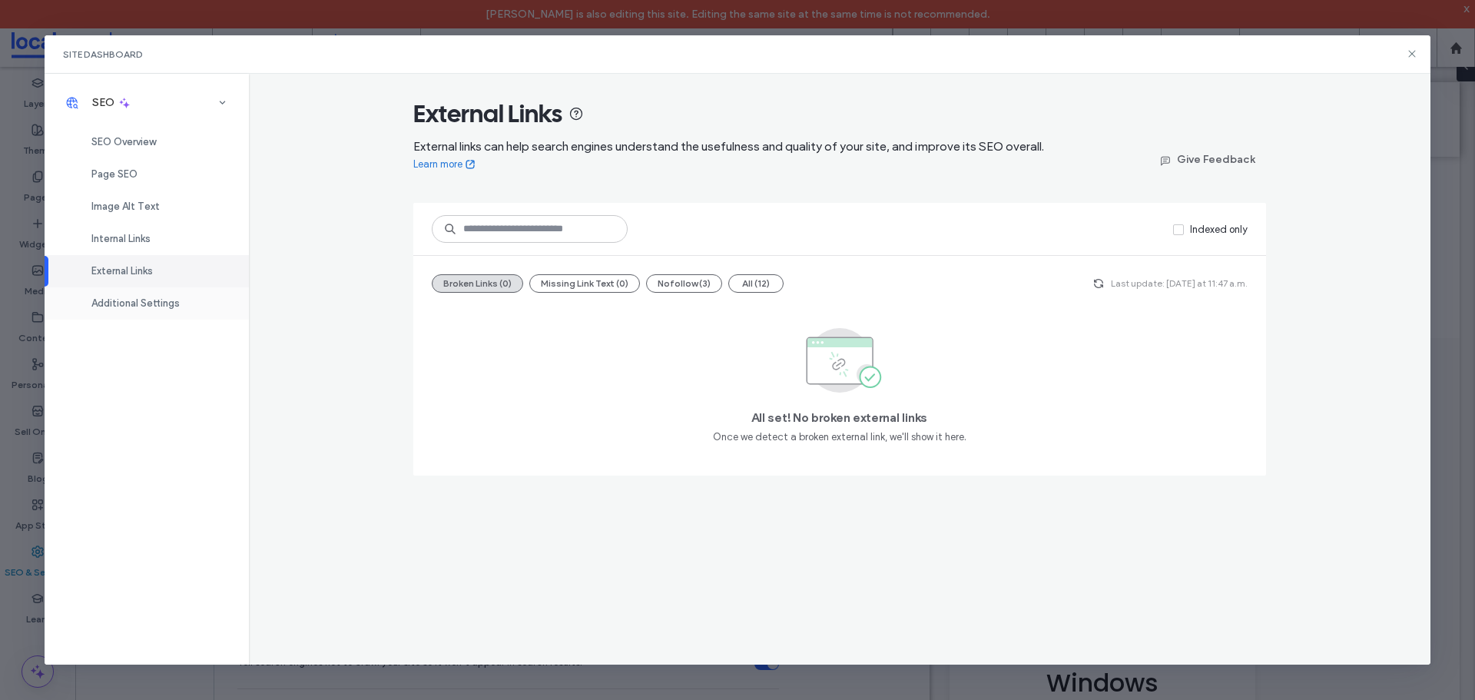
click at [121, 300] on span "Additional Settings" at bounding box center [135, 303] width 88 height 12
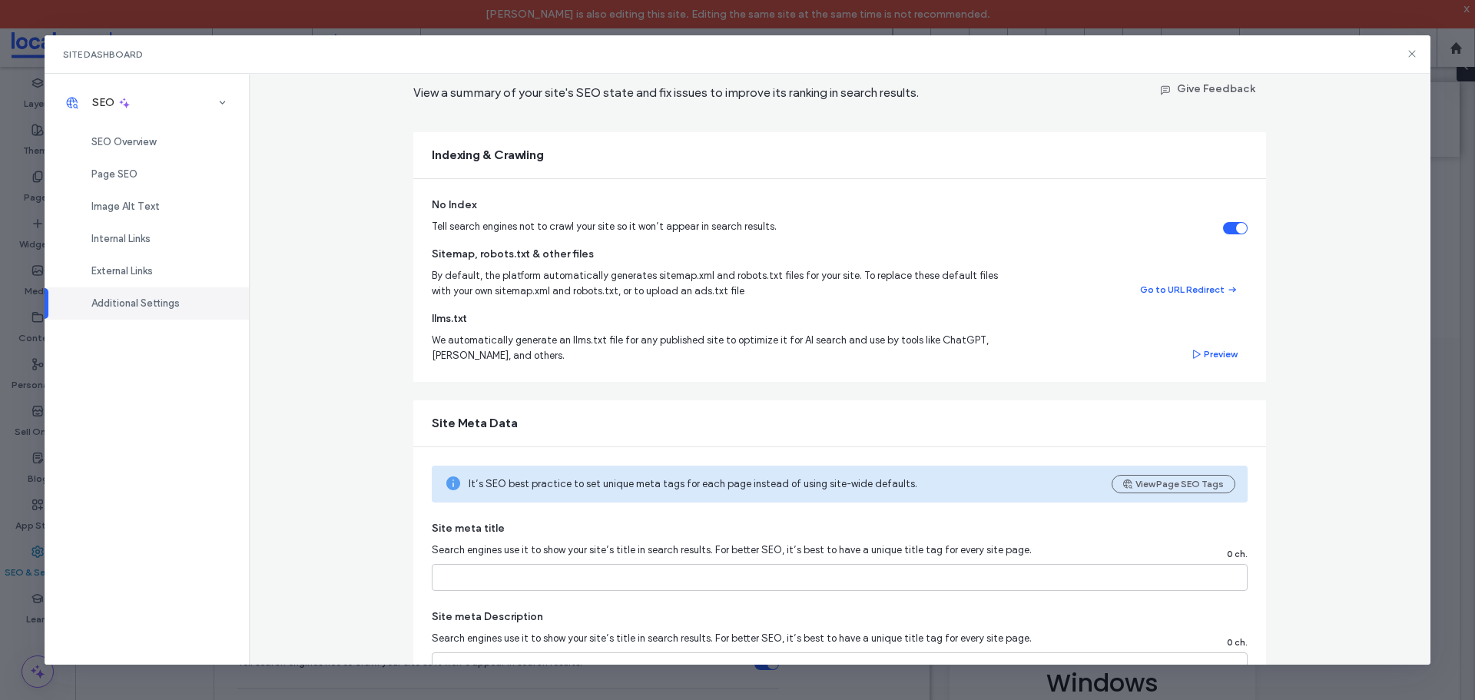
scroll to position [0, 0]
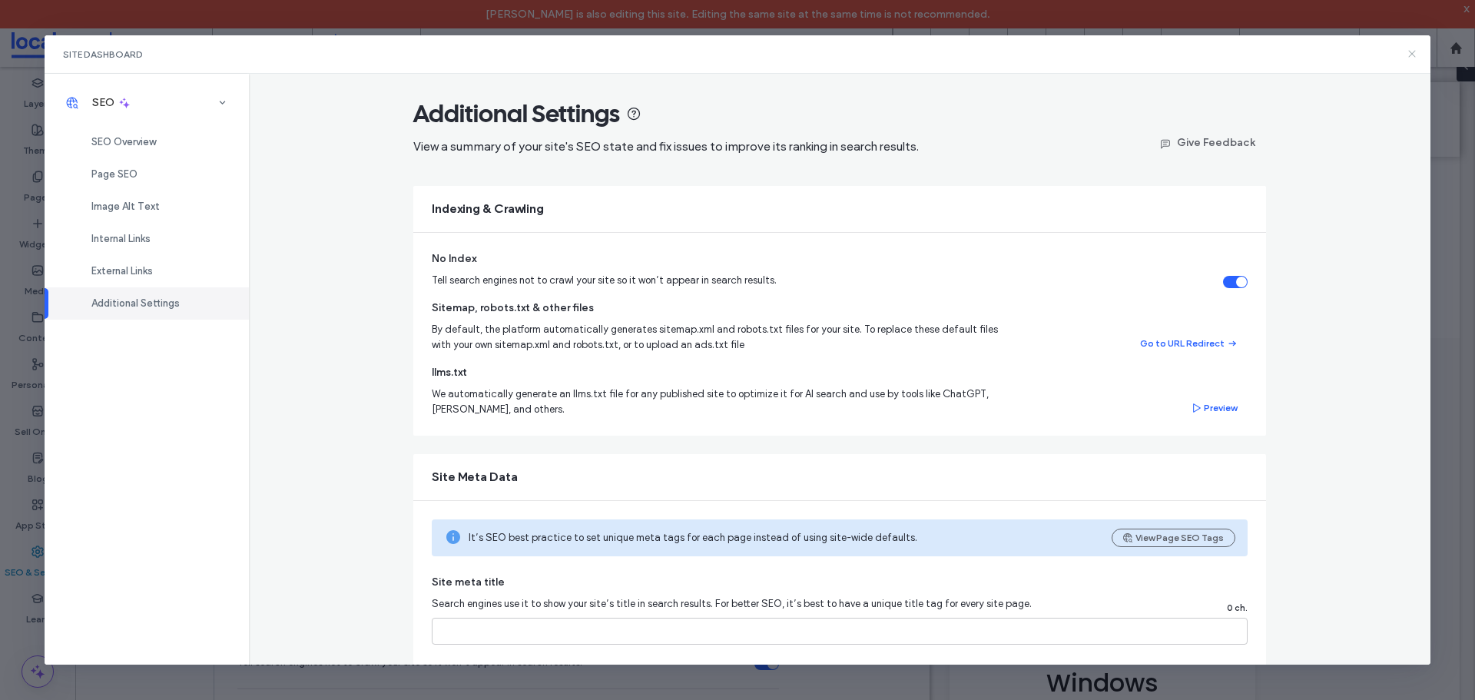
click at [1408, 55] on icon at bounding box center [1412, 54] width 12 height 12
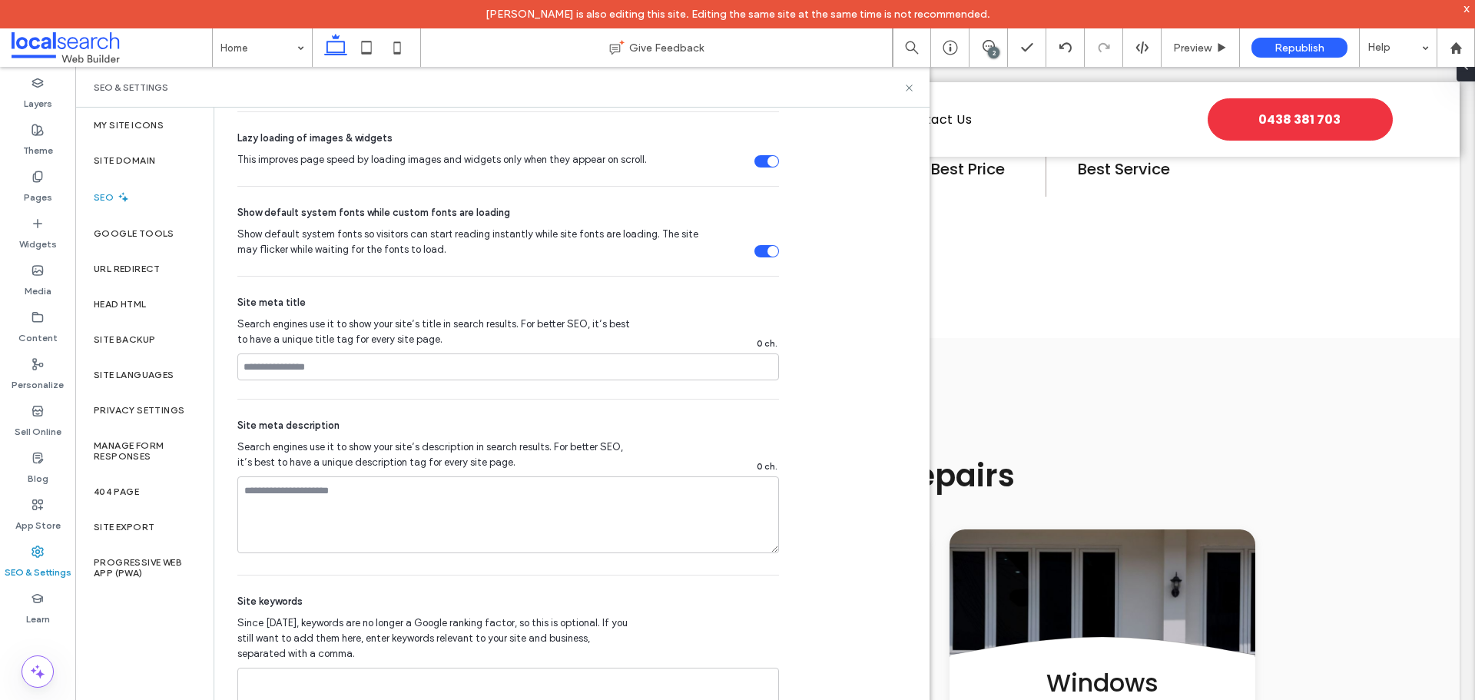
scroll to position [731, 0]
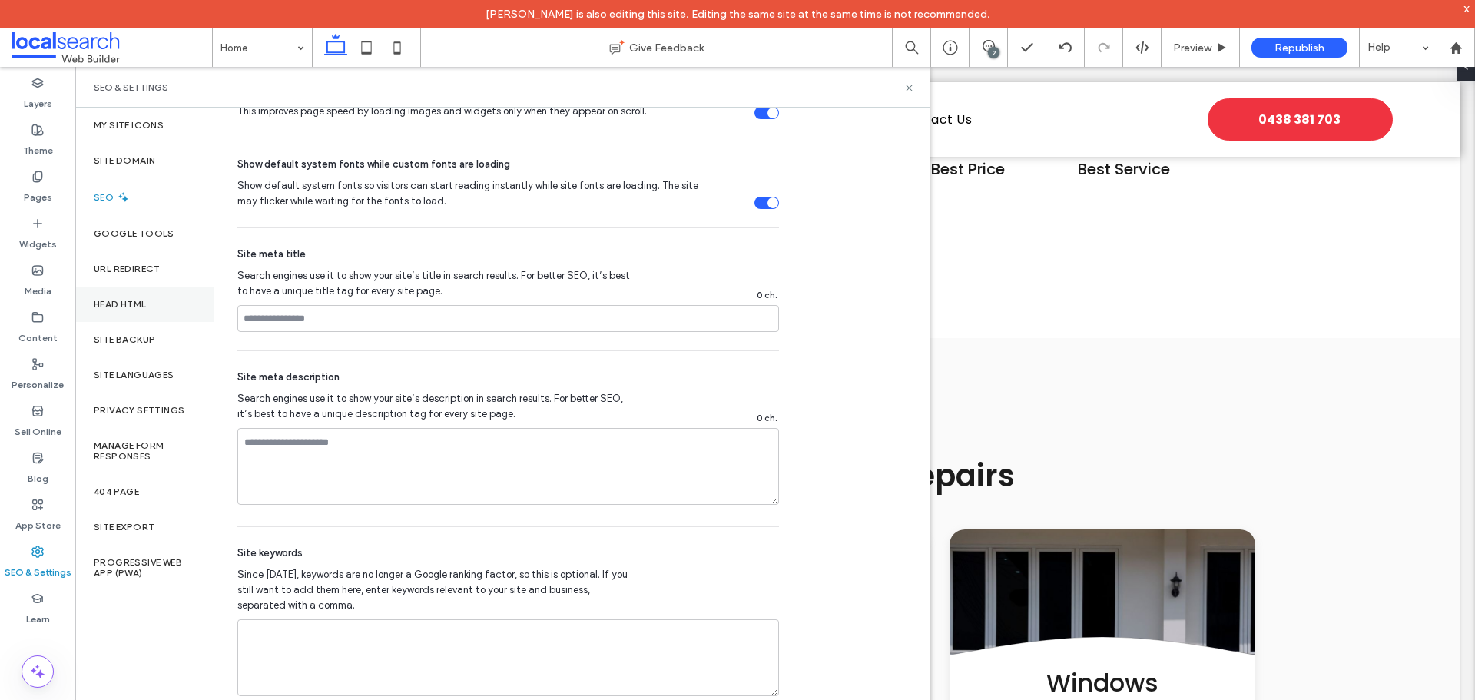
click at [148, 319] on div "Head HTML" at bounding box center [144, 304] width 138 height 35
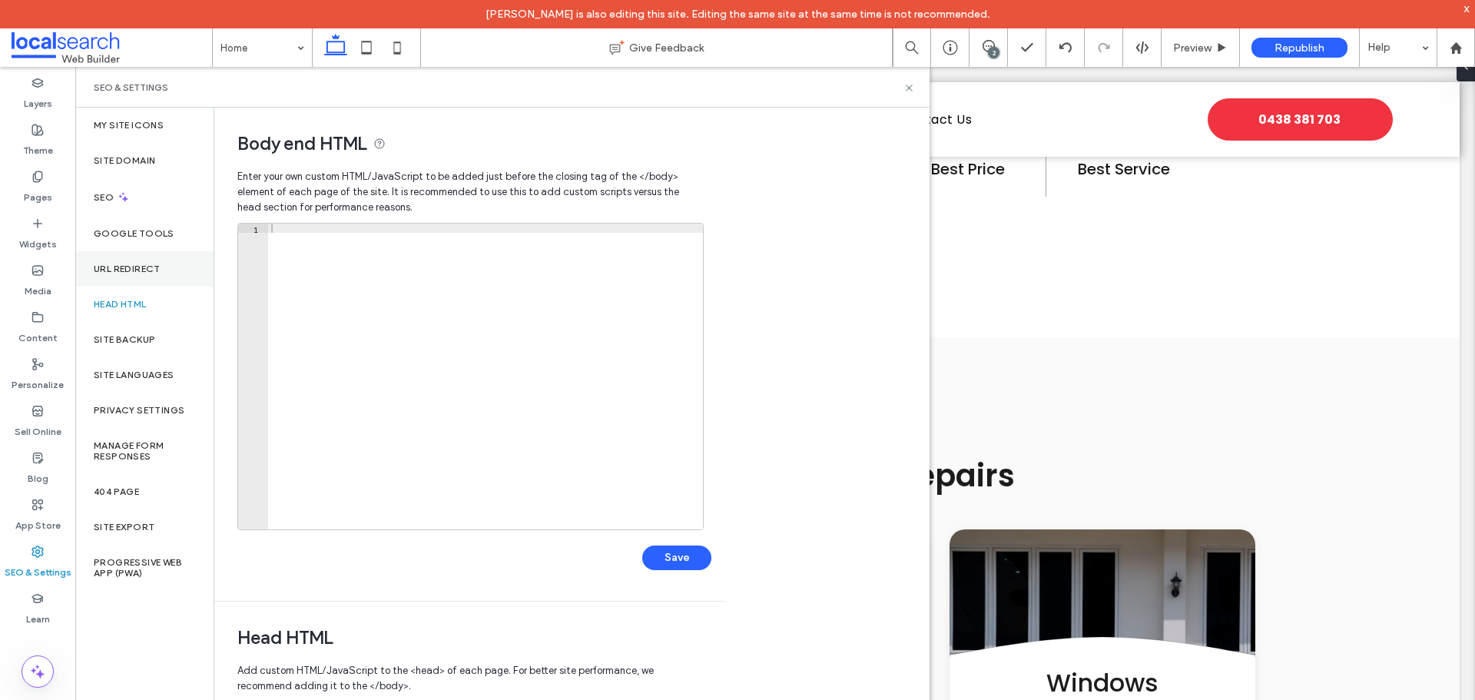
click at [138, 270] on label "URL Redirect" at bounding box center [127, 269] width 67 height 11
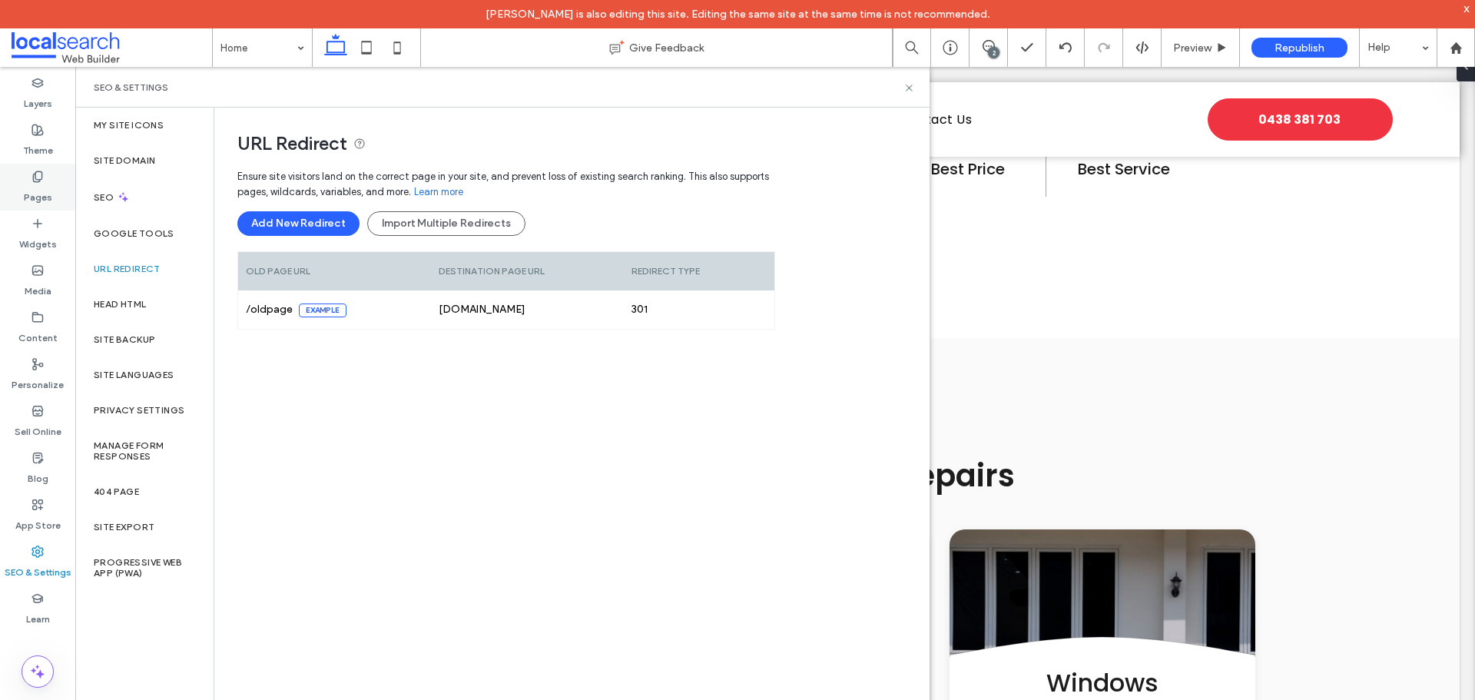
click at [43, 197] on label "Pages" at bounding box center [38, 194] width 28 height 22
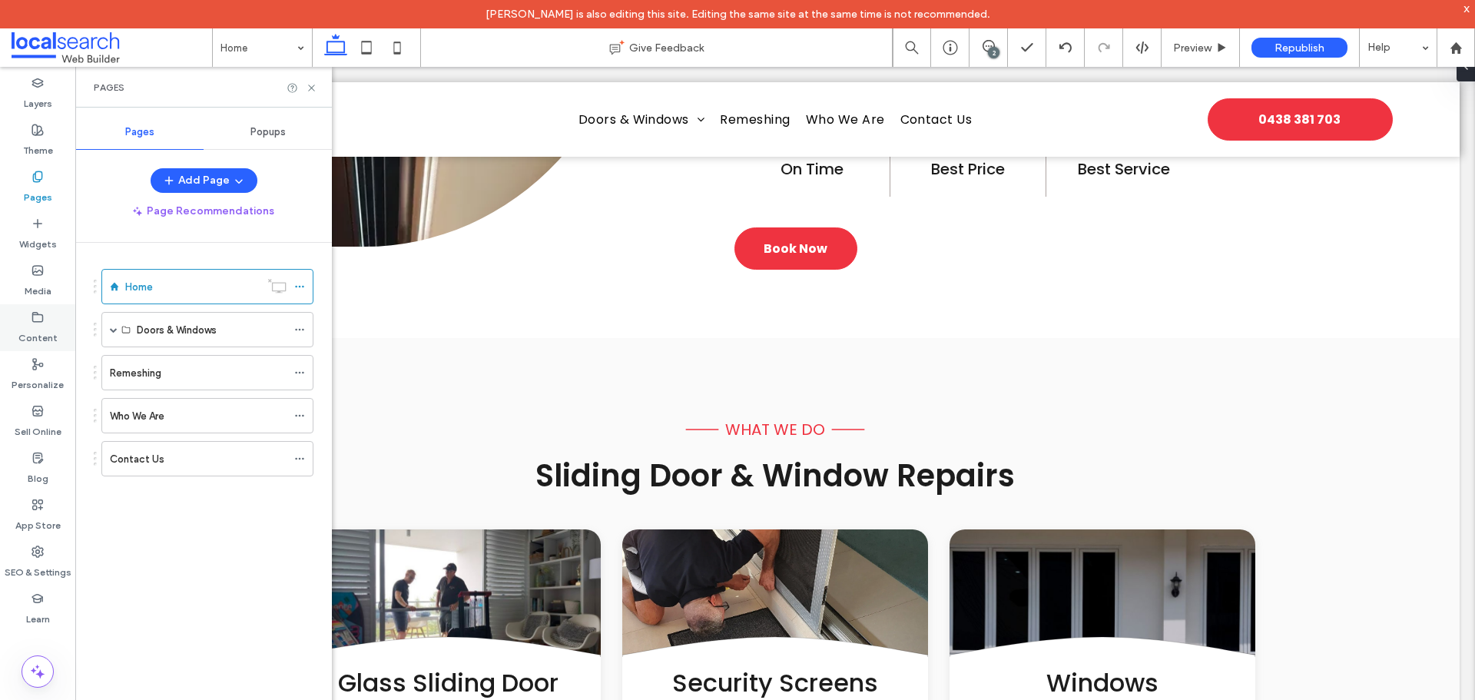
click at [28, 314] on div "Content" at bounding box center [37, 327] width 75 height 47
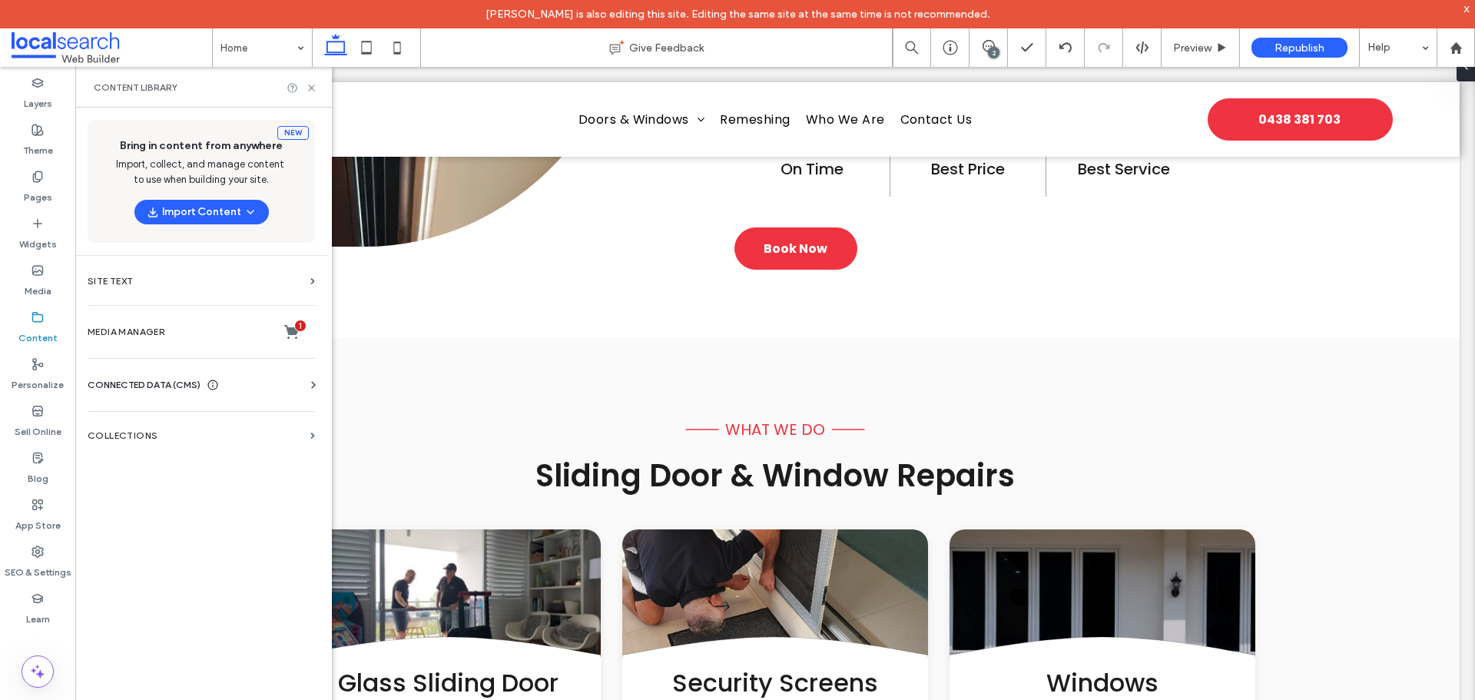
click at [176, 382] on span "CONNECTED DATA (CMS)" at bounding box center [144, 384] width 113 height 15
click at [171, 428] on section "Business Info" at bounding box center [205, 422] width 234 height 35
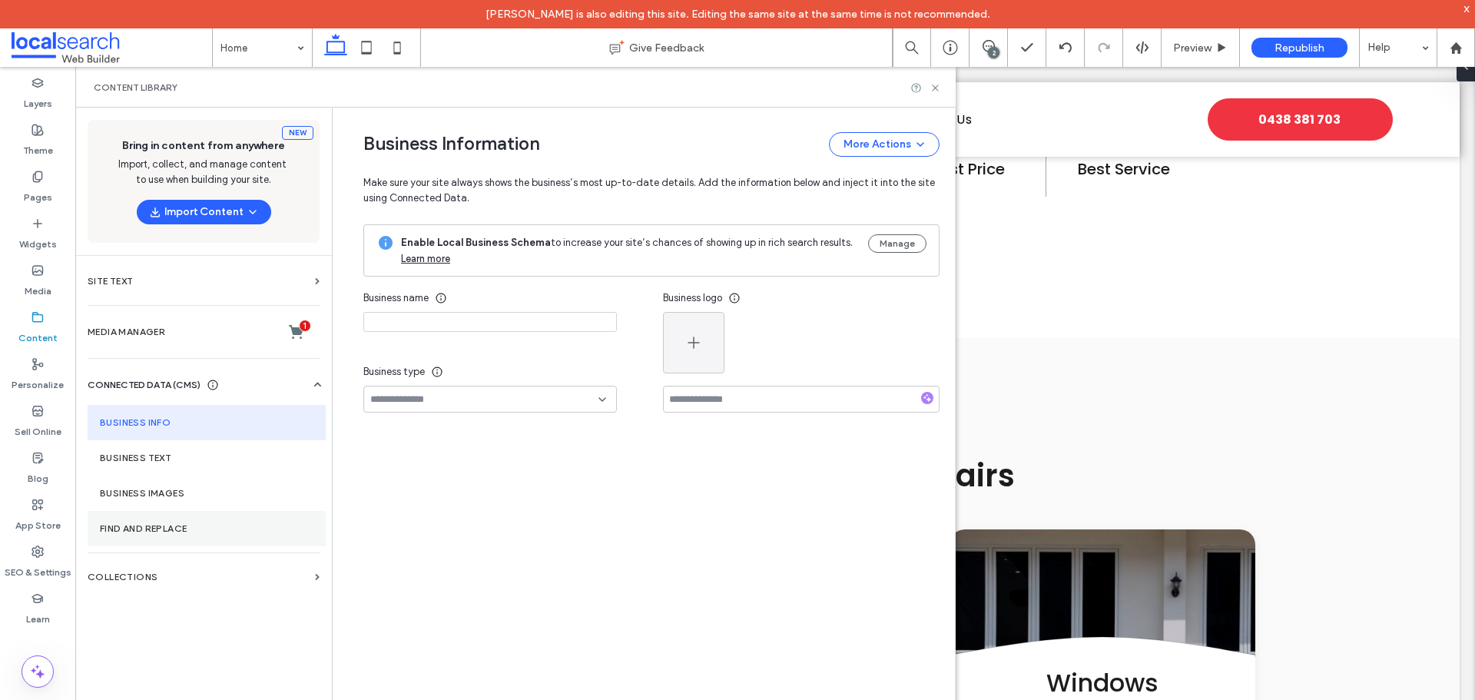
type input "*********"
type input "**********"
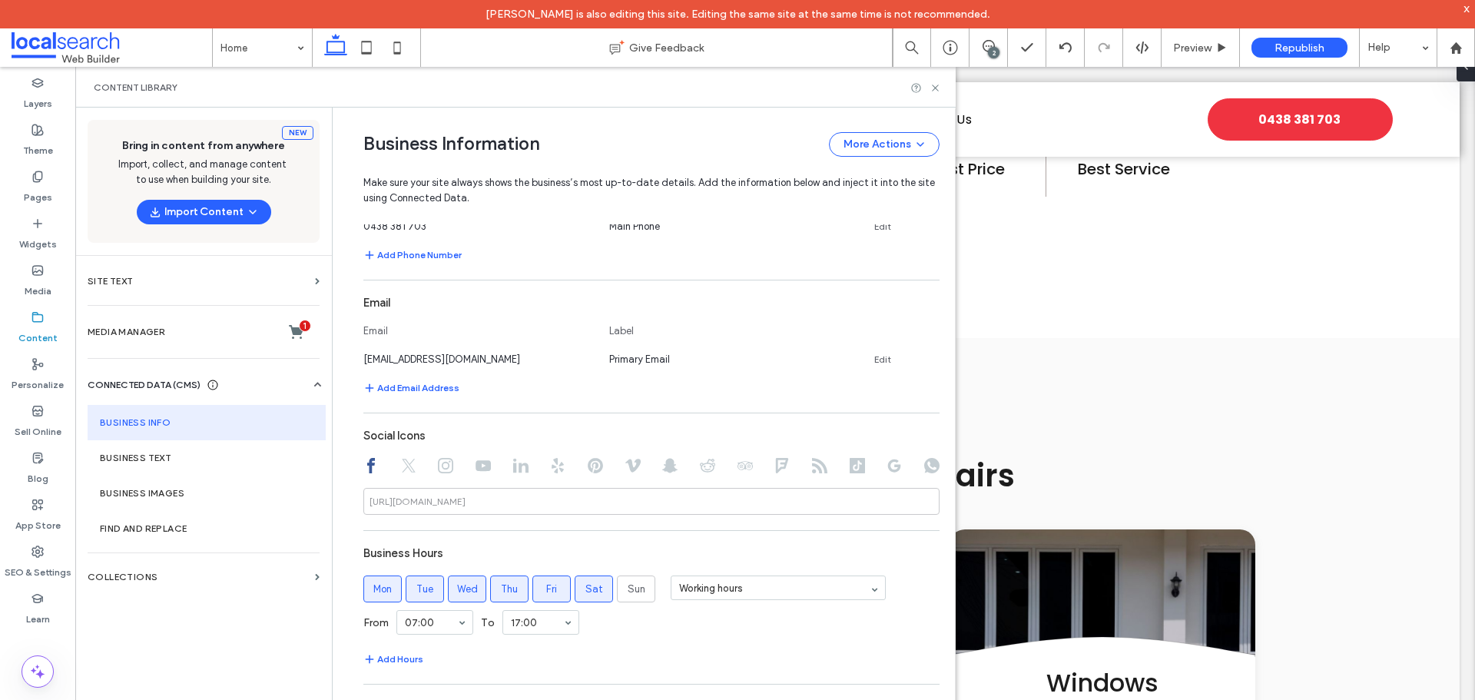
scroll to position [635, 0]
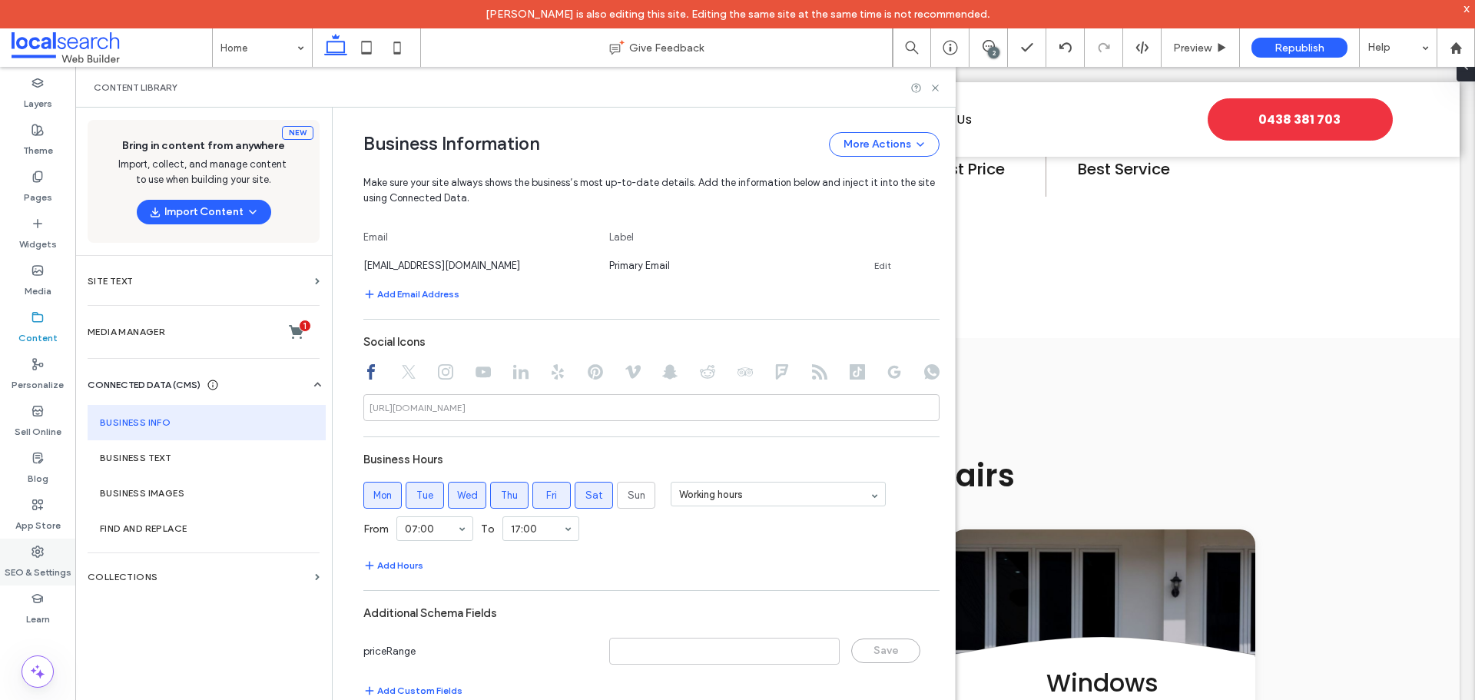
click at [49, 559] on label "SEO & Settings" at bounding box center [38, 569] width 67 height 22
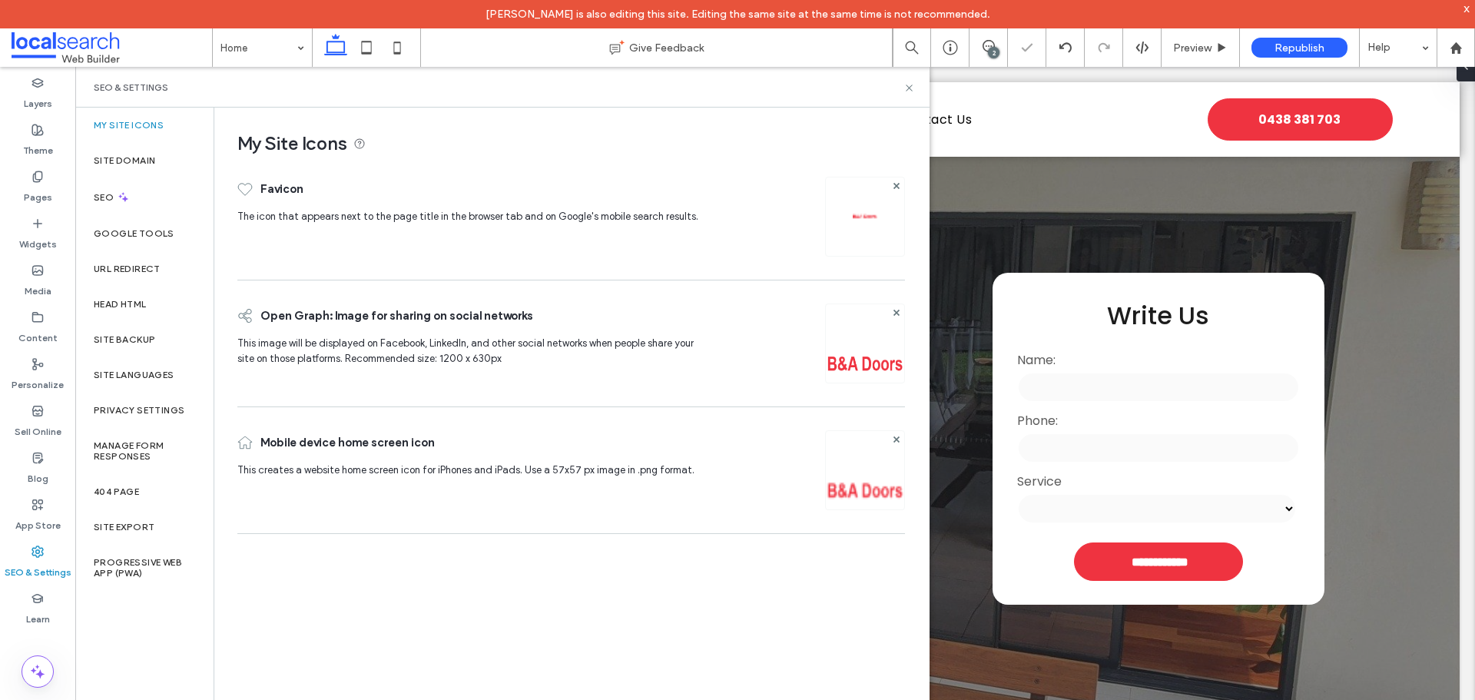
scroll to position [0, 0]
click at [41, 44] on span at bounding box center [112, 47] width 201 height 31
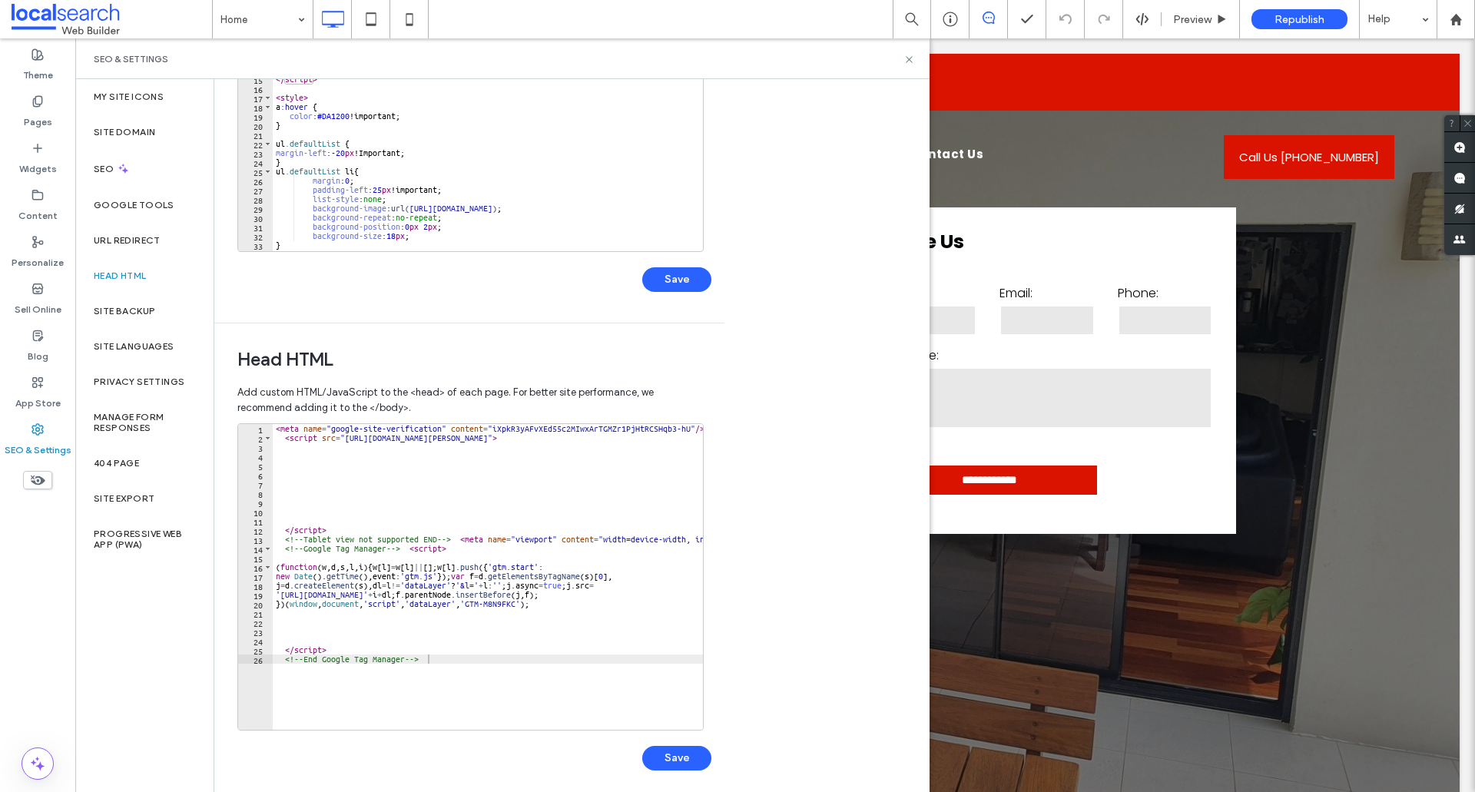
scroll to position [260, 0]
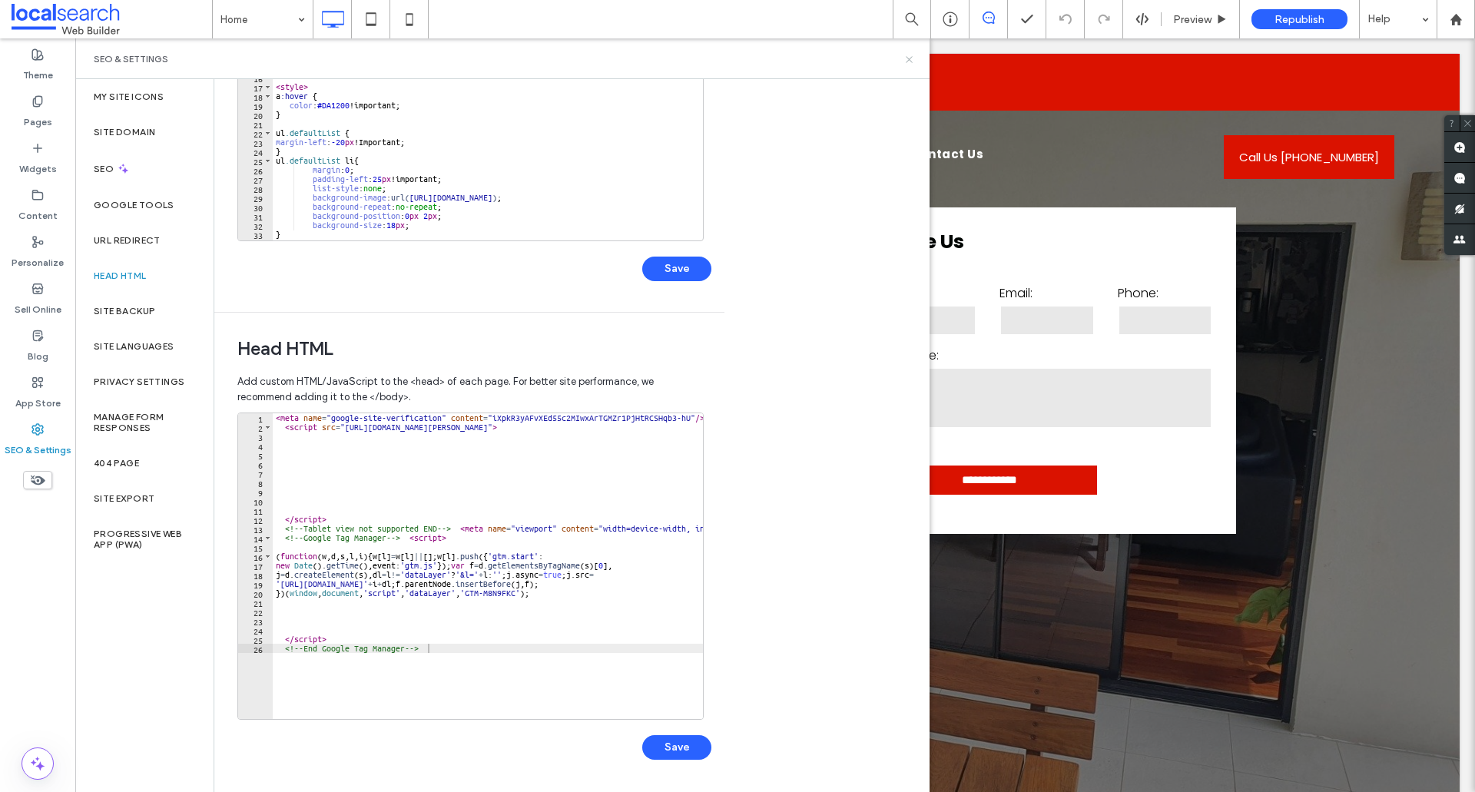
drag, startPoint x: 841, startPoint y: 35, endPoint x: 904, endPoint y: 60, distance: 67.6
click at [904, 60] on icon at bounding box center [910, 60] width 12 height 12
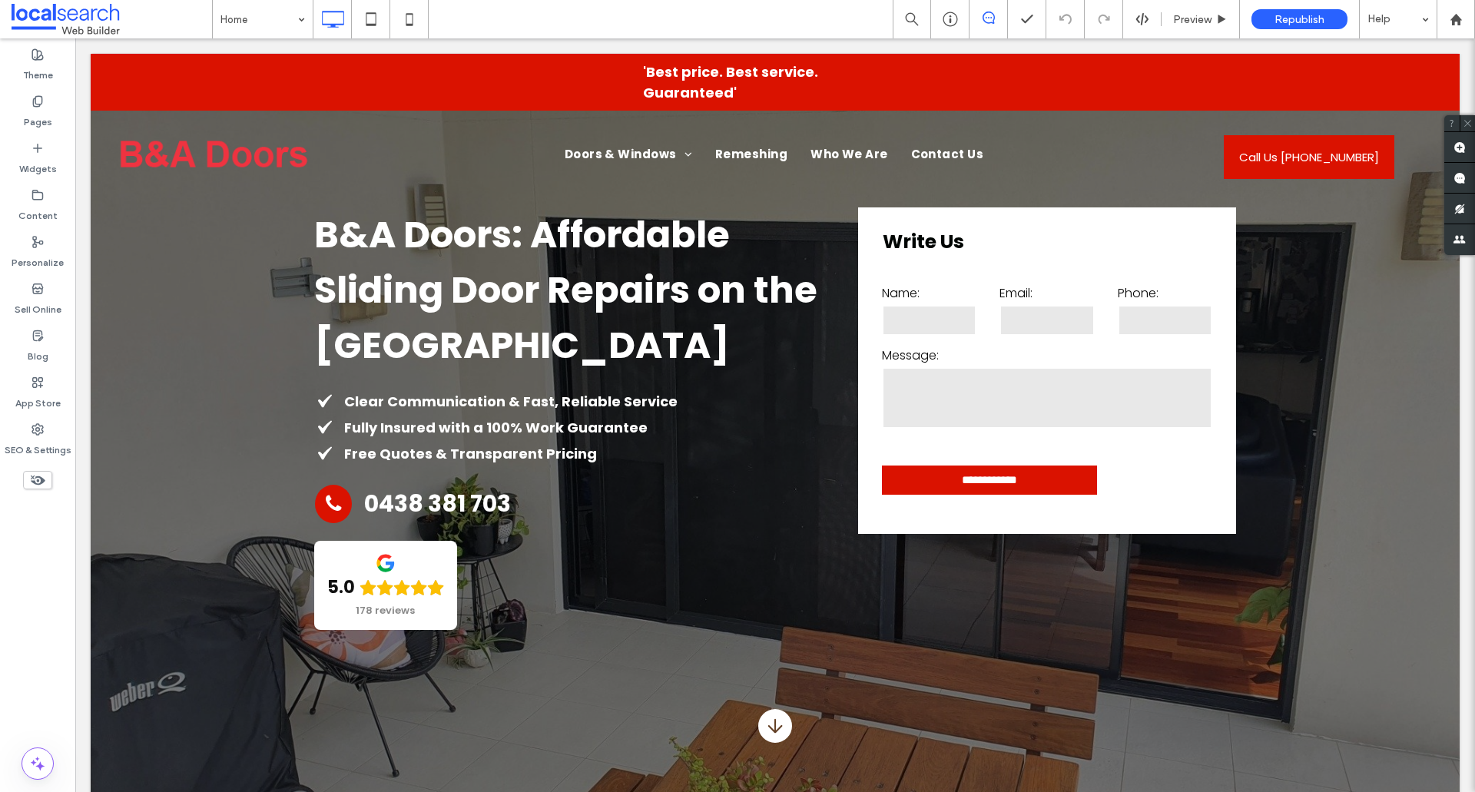
drag, startPoint x: 115, startPoint y: 11, endPoint x: 577, endPoint y: 562, distance: 719.5
click at [115, 11] on span at bounding box center [112, 19] width 201 height 31
